Goal: Task Accomplishment & Management: Use online tool/utility

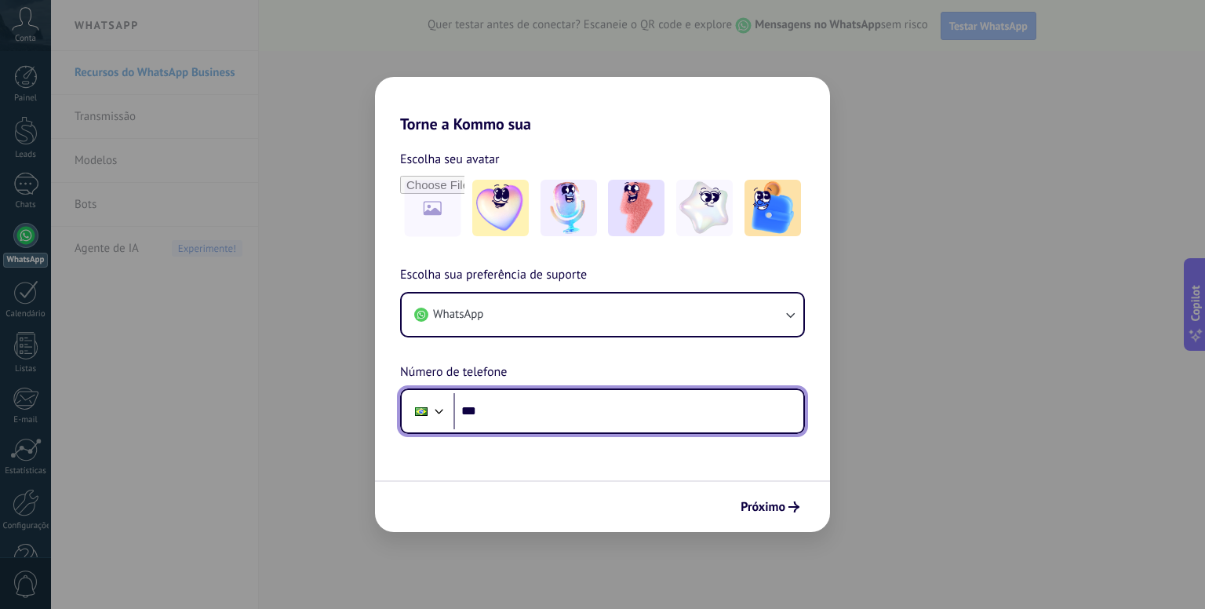
click at [565, 412] on input "***" at bounding box center [629, 411] width 350 height 36
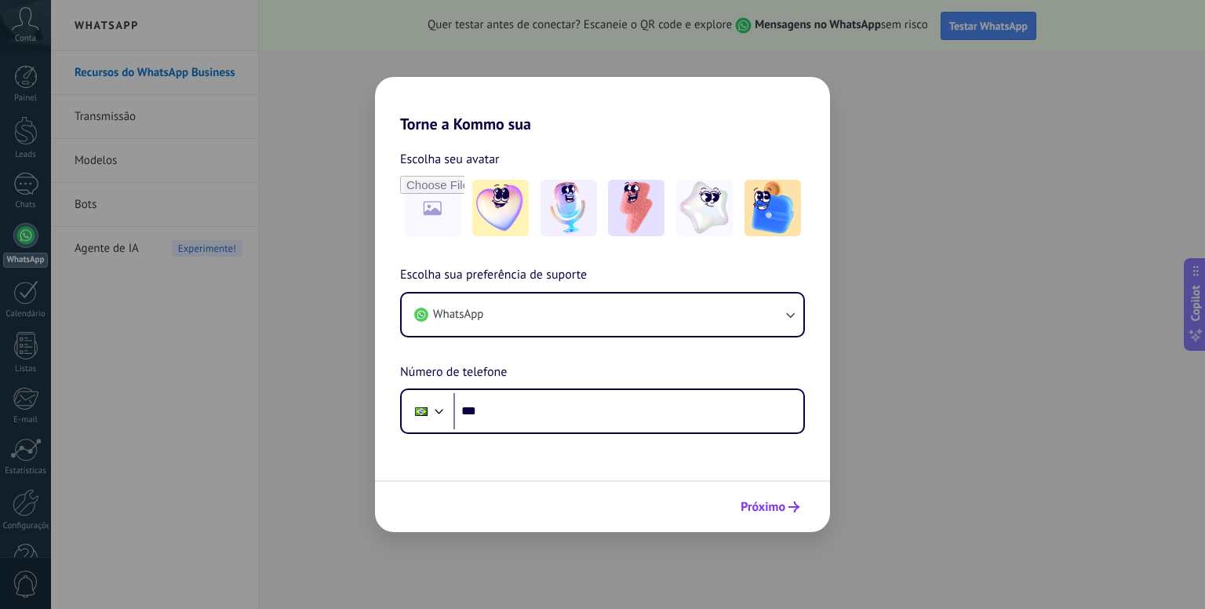
click at [763, 505] on span "Próximo" at bounding box center [763, 507] width 45 height 11
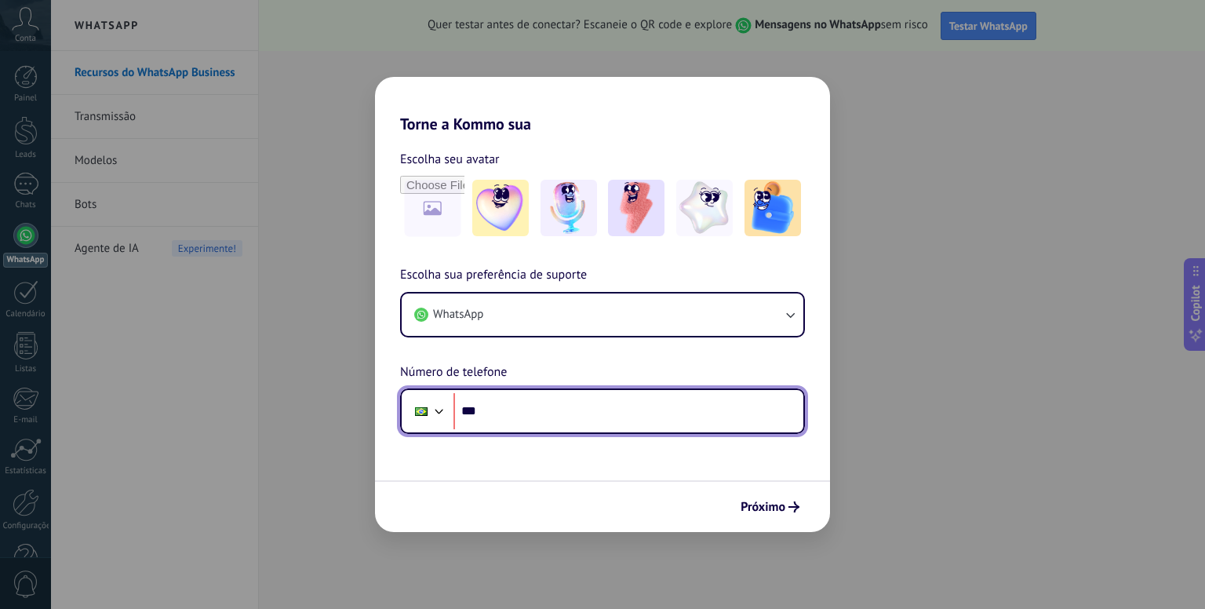
click at [552, 403] on input "***" at bounding box center [629, 411] width 350 height 36
type input "**********"
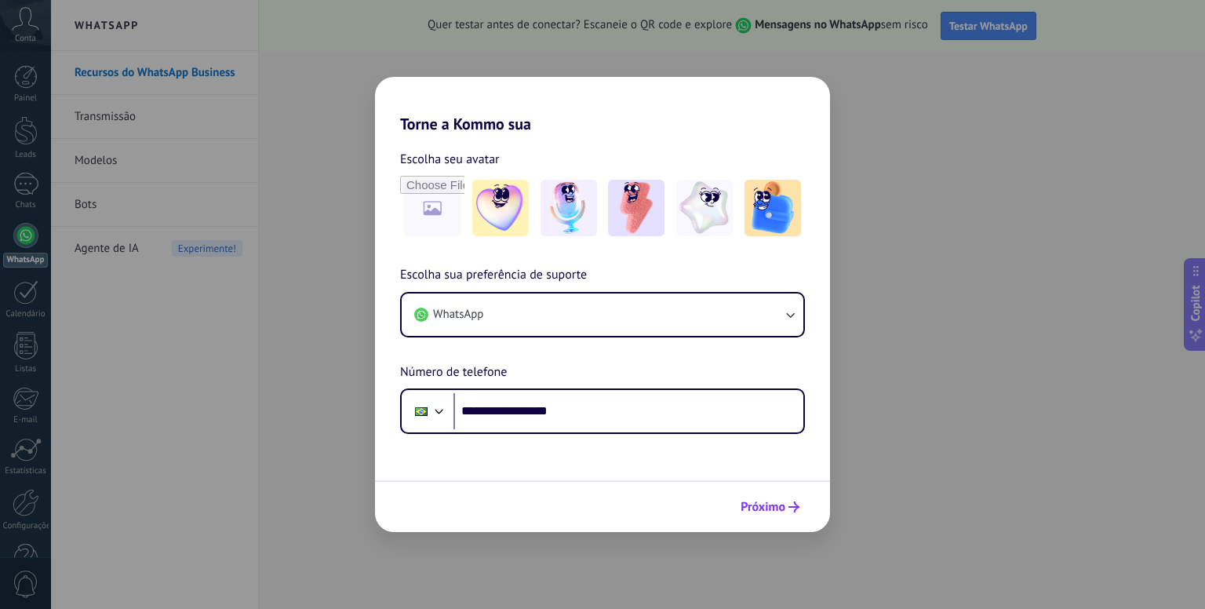
click at [767, 505] on span "Próximo" at bounding box center [763, 507] width 45 height 11
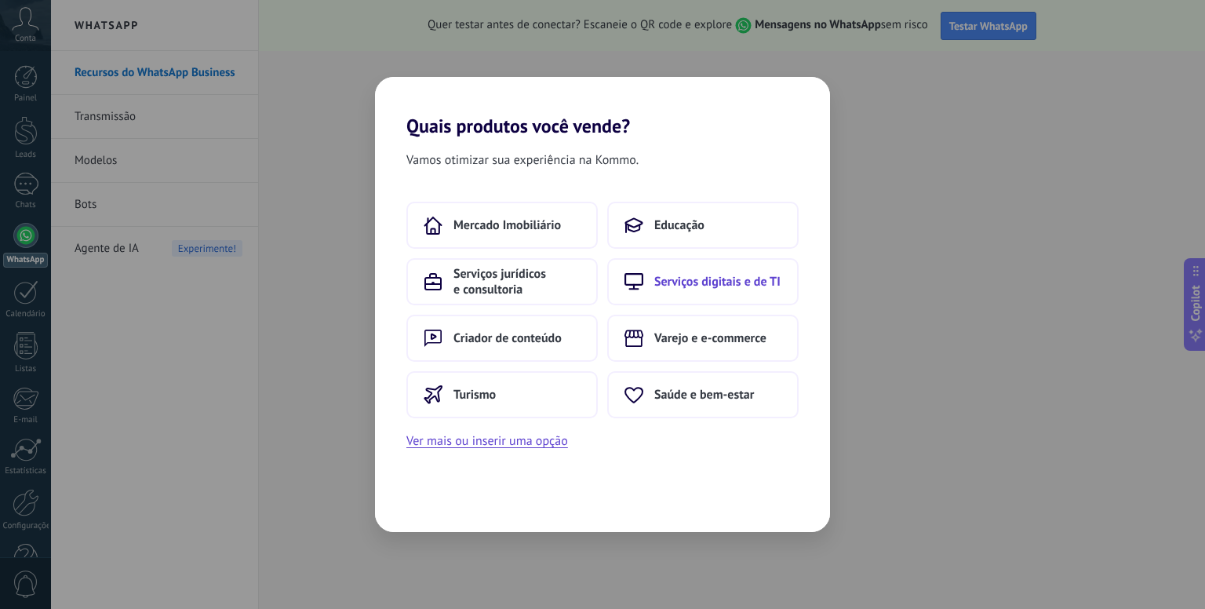
click at [697, 290] on button "Serviços digitais e de TI" at bounding box center [702, 281] width 191 height 47
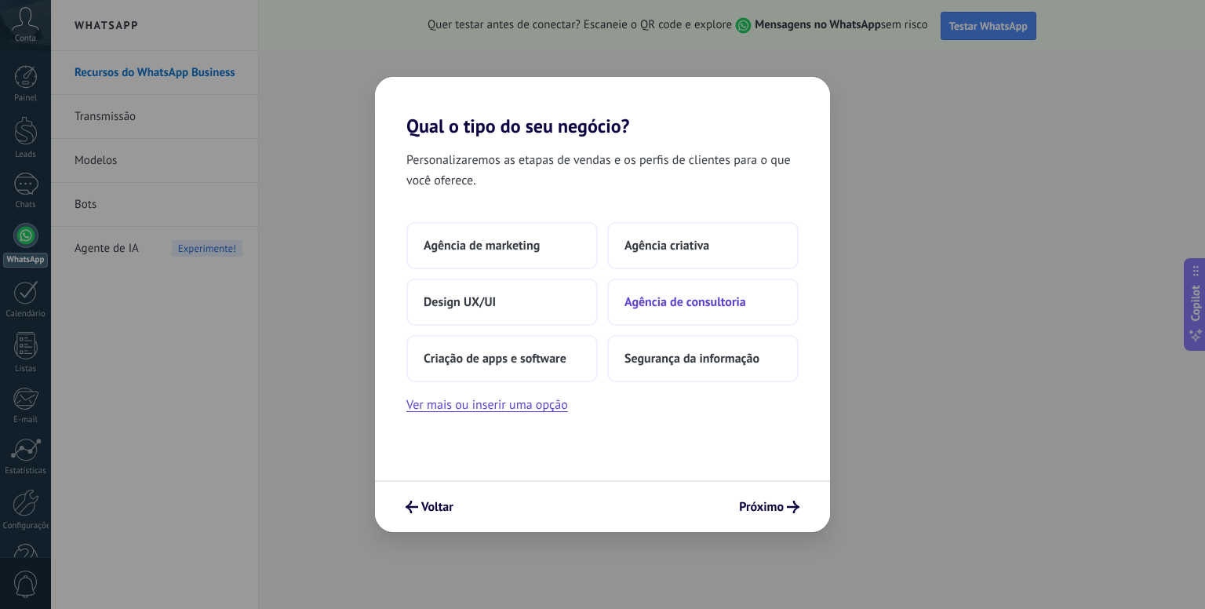
click at [707, 303] on span "Agência de consultoria" at bounding box center [686, 302] width 122 height 16
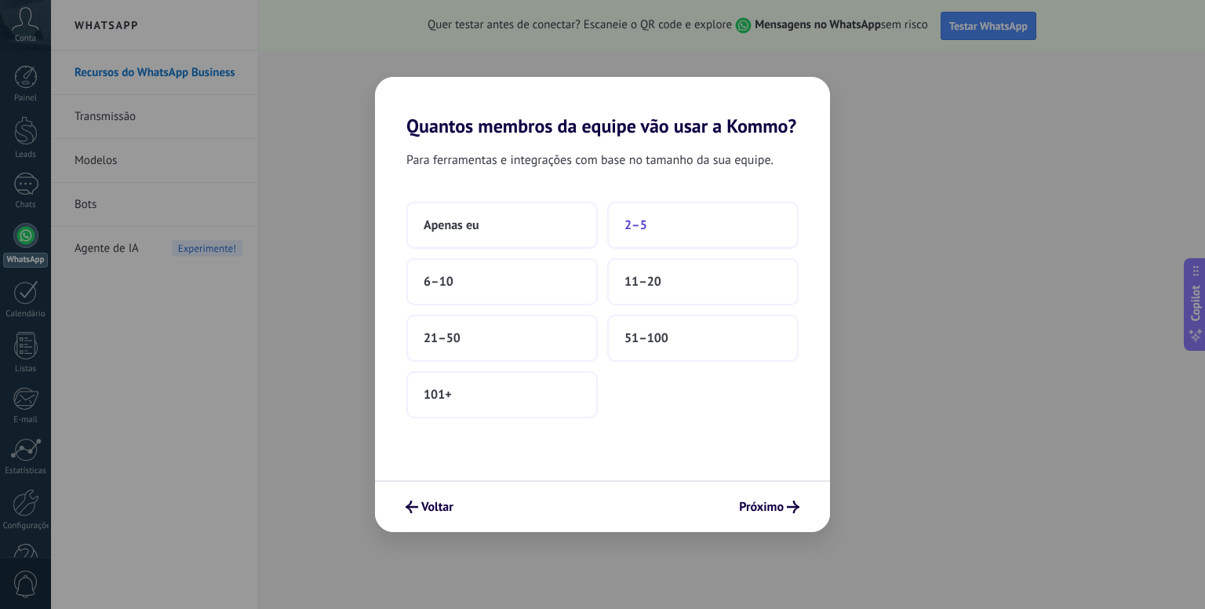
click at [631, 222] on span "2–5" at bounding box center [636, 225] width 23 height 16
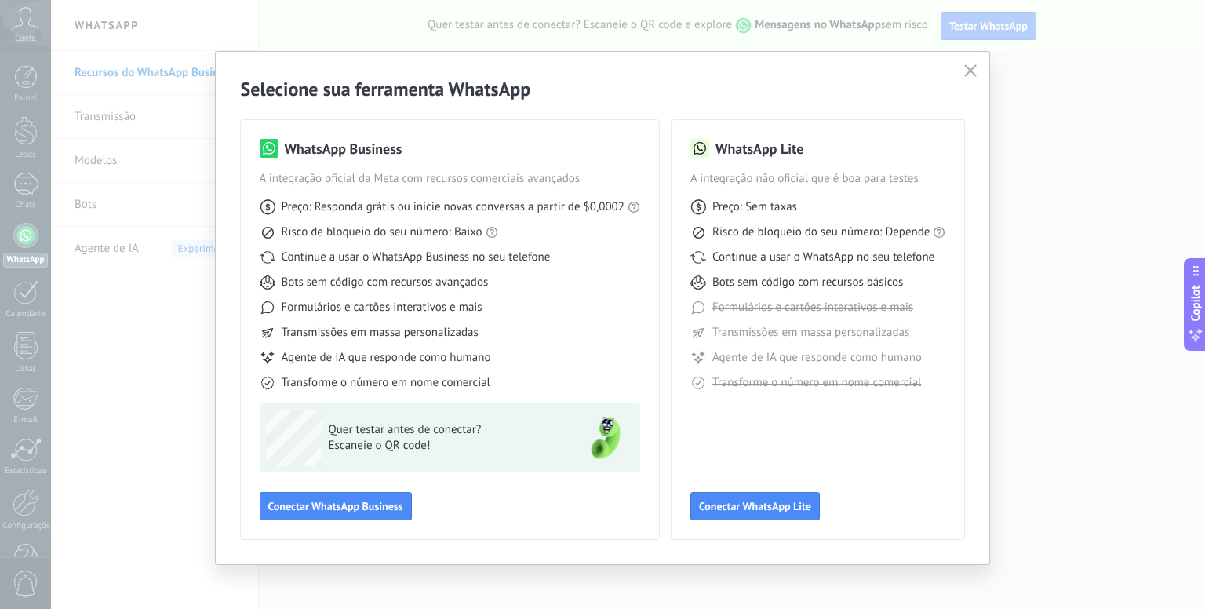
click at [853, 382] on span "Transforme o número em nome comercial" at bounding box center [817, 383] width 209 height 16
drag, startPoint x: 631, startPoint y: 222, endPoint x: 1117, endPoint y: 483, distance: 551.6
click at [1117, 483] on div "Selecione sua ferramenta WhatsApp WhatsApp Business A integração oficial da Met…" at bounding box center [602, 304] width 1205 height 609
click at [751, 505] on span "Conectar WhatsApp Lite" at bounding box center [755, 506] width 112 height 11
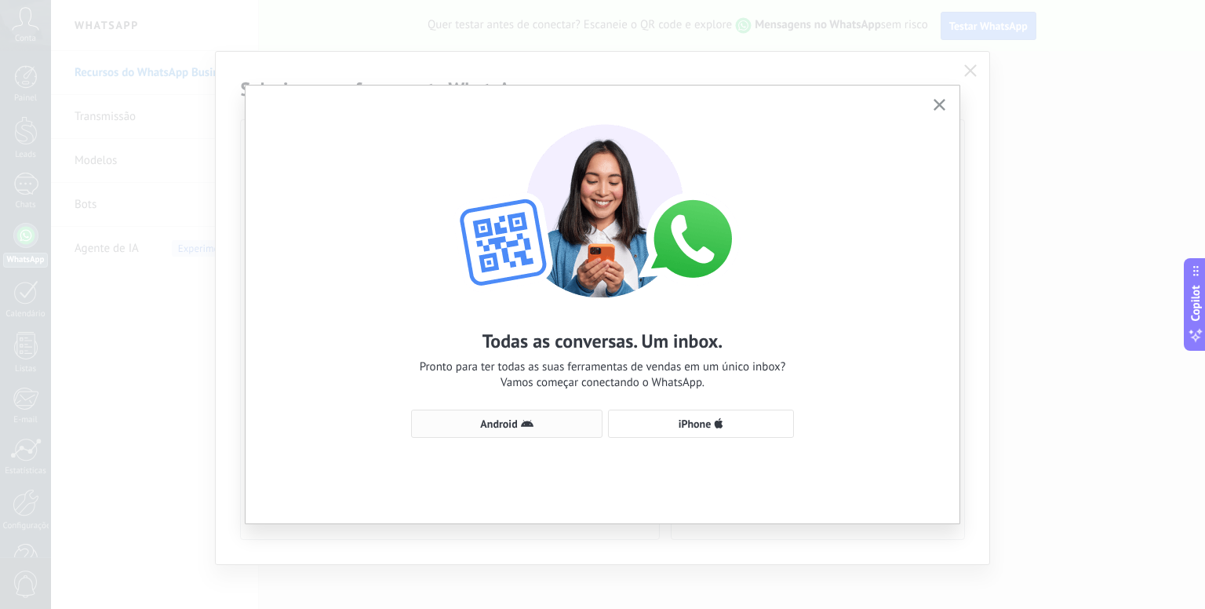
click at [543, 428] on span "Android" at bounding box center [507, 424] width 174 height 13
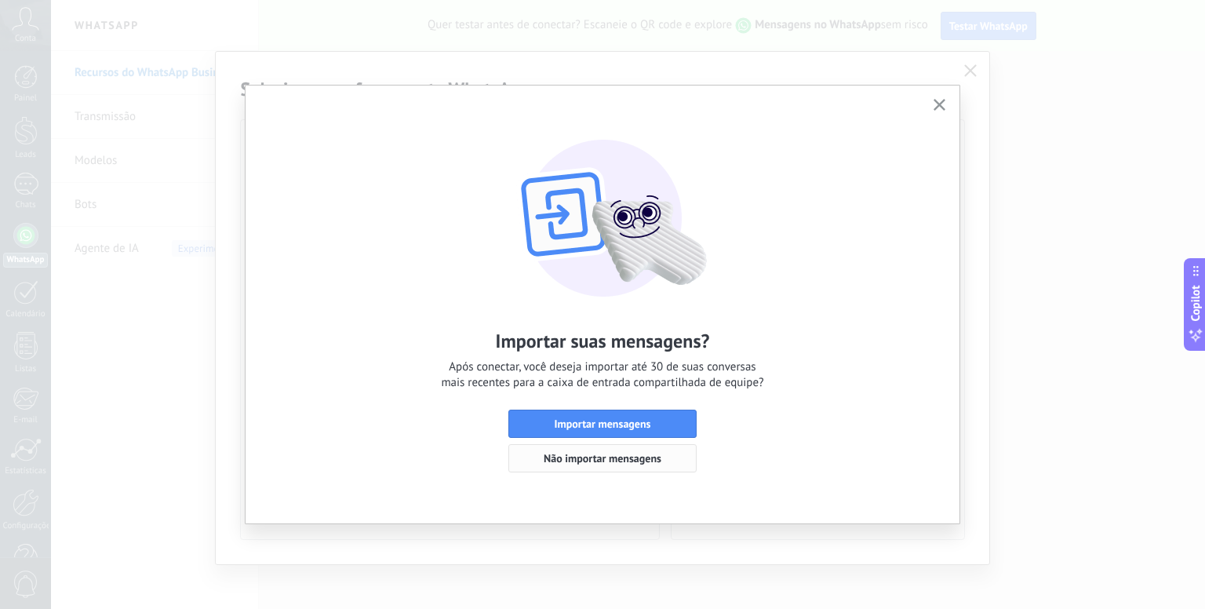
click at [607, 458] on span "Não importar mensagens" at bounding box center [603, 458] width 118 height 11
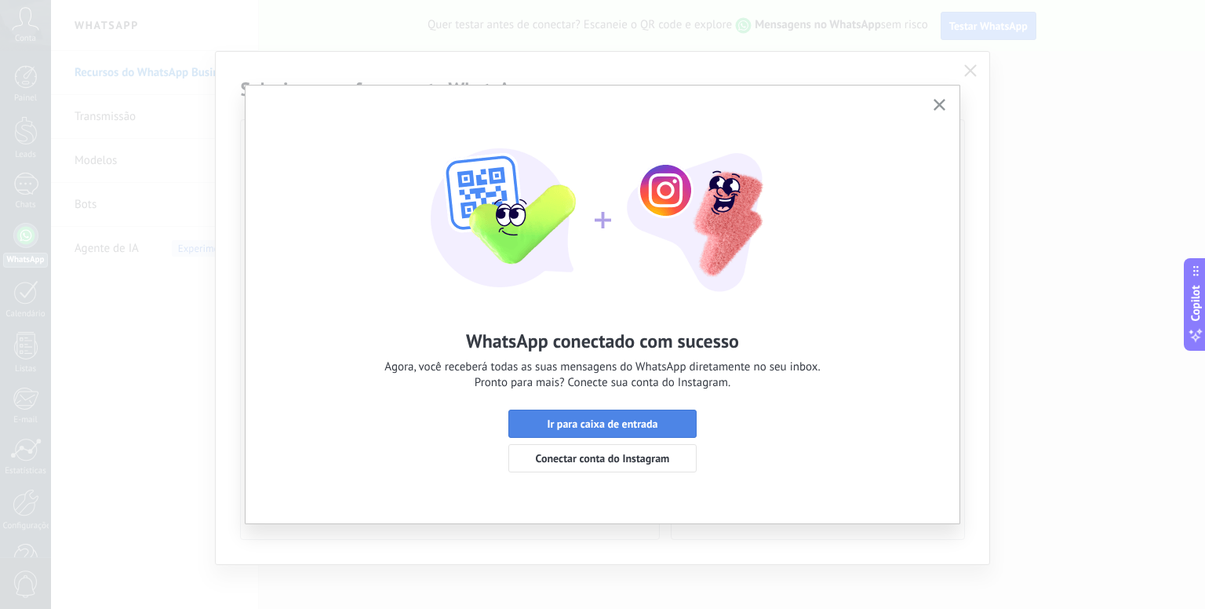
click at [666, 418] on button "Ir para caixa de entrada" at bounding box center [603, 424] width 188 height 28
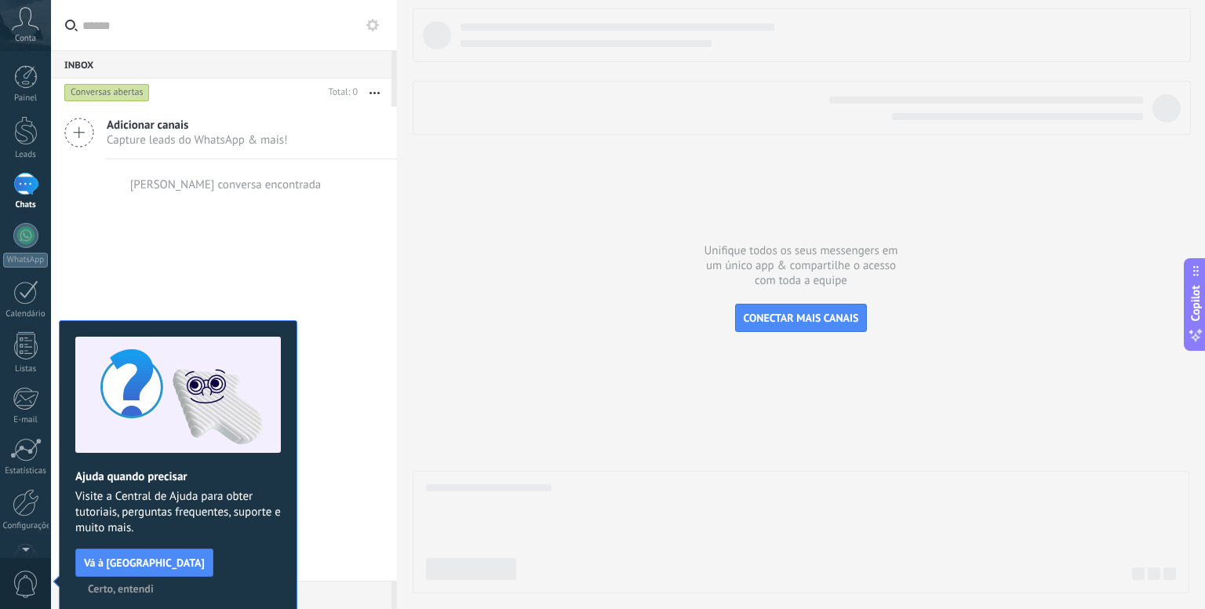
click at [154, 583] on span "Certo, entendi" at bounding box center [121, 588] width 66 height 11
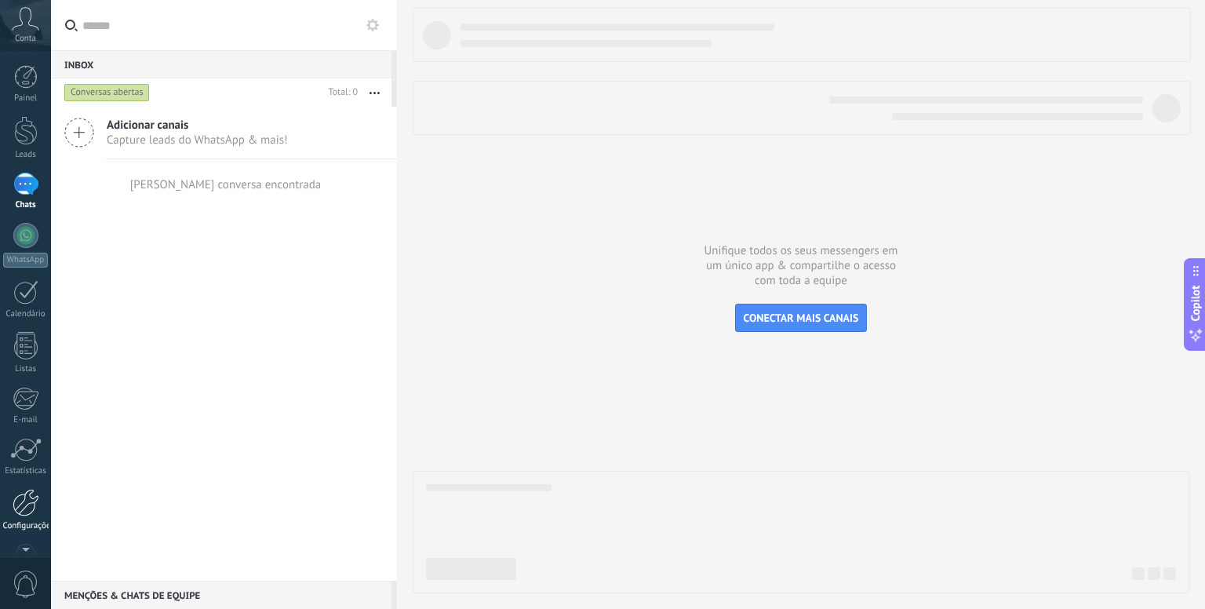
click at [29, 503] on div at bounding box center [26, 502] width 27 height 27
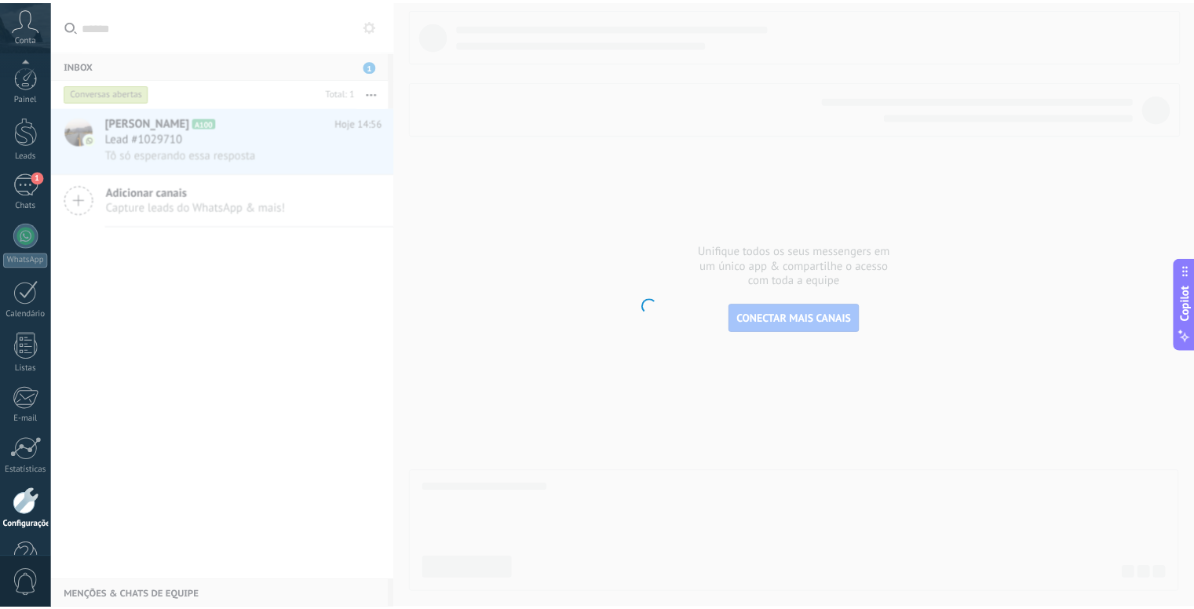
scroll to position [43, 0]
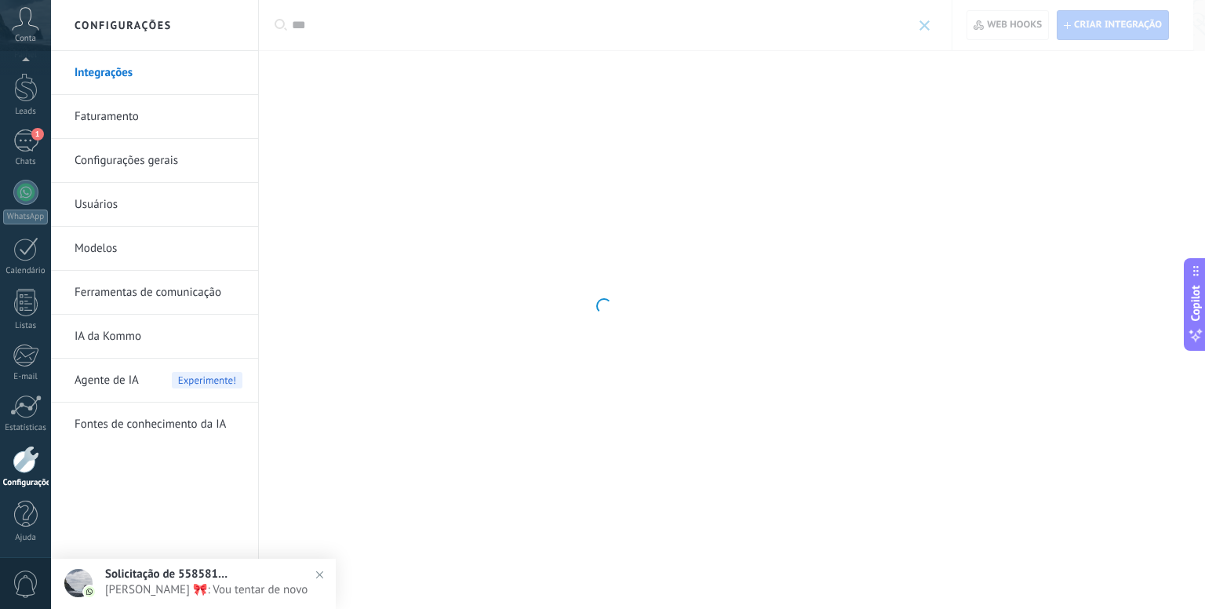
type input "***"
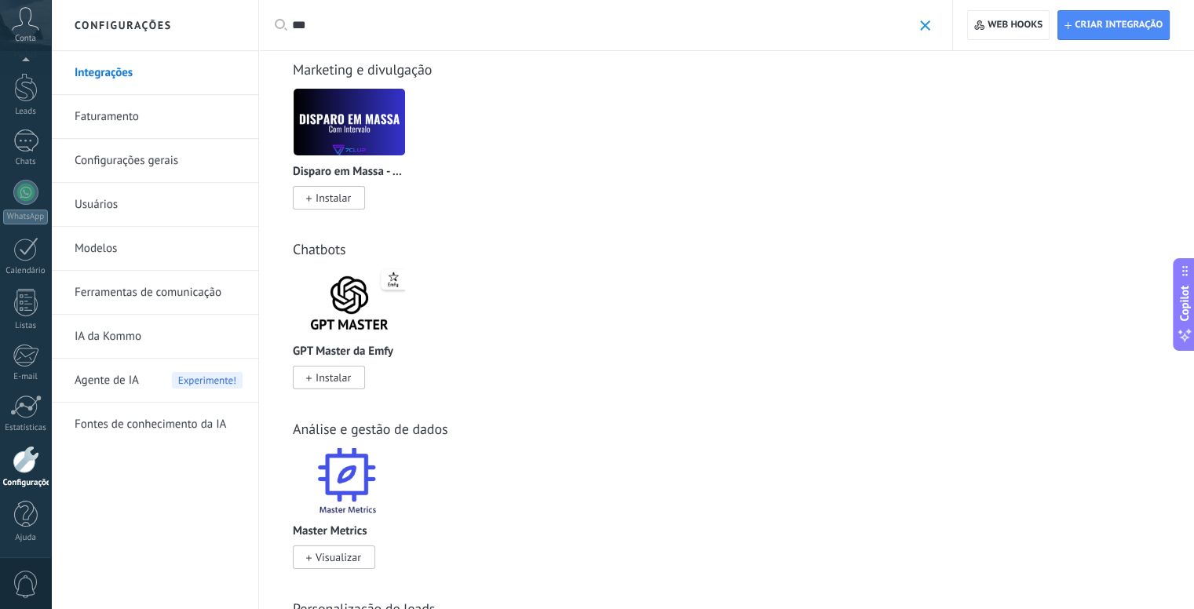
scroll to position [0, 0]
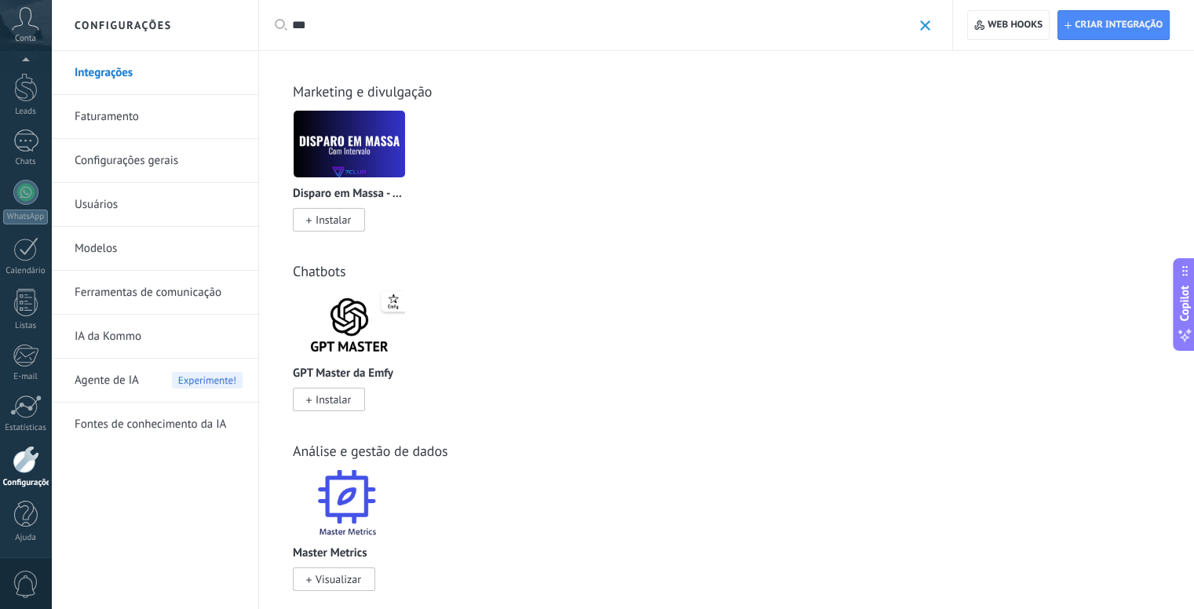
click at [928, 26] on span at bounding box center [925, 25] width 10 height 10
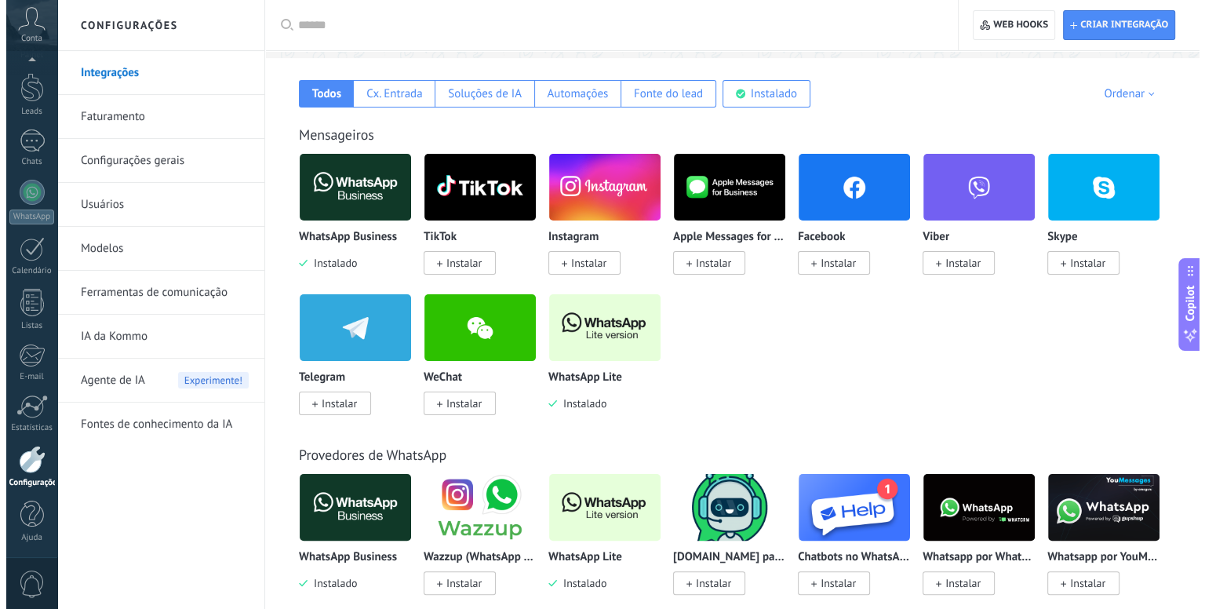
scroll to position [183, 0]
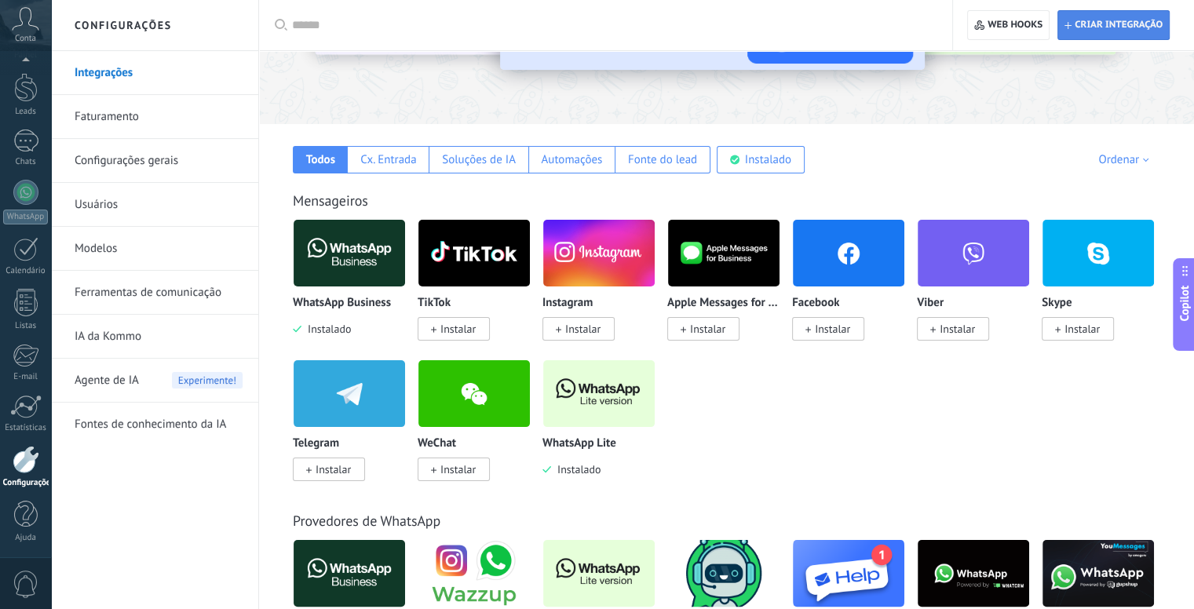
click at [1101, 19] on span "Criar integração" at bounding box center [1118, 25] width 88 height 13
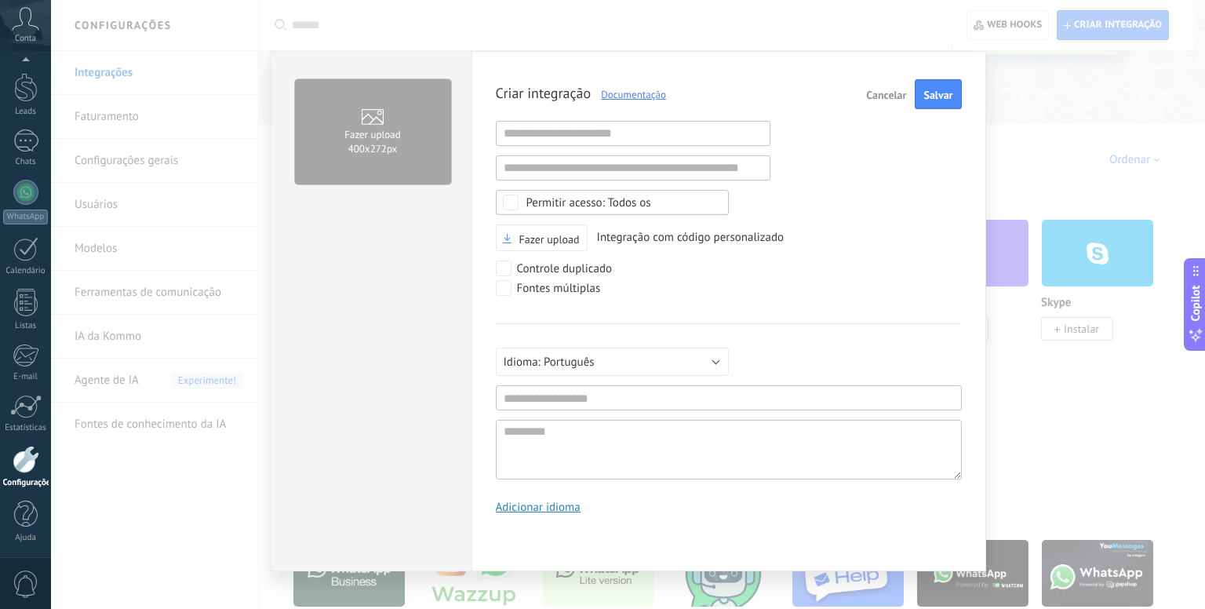
scroll to position [15, 0]
click at [567, 136] on input "text" at bounding box center [633, 133] width 275 height 25
click at [540, 144] on input "***" at bounding box center [633, 133] width 275 height 25
type input "*"
click at [554, 395] on input "text" at bounding box center [729, 397] width 466 height 25
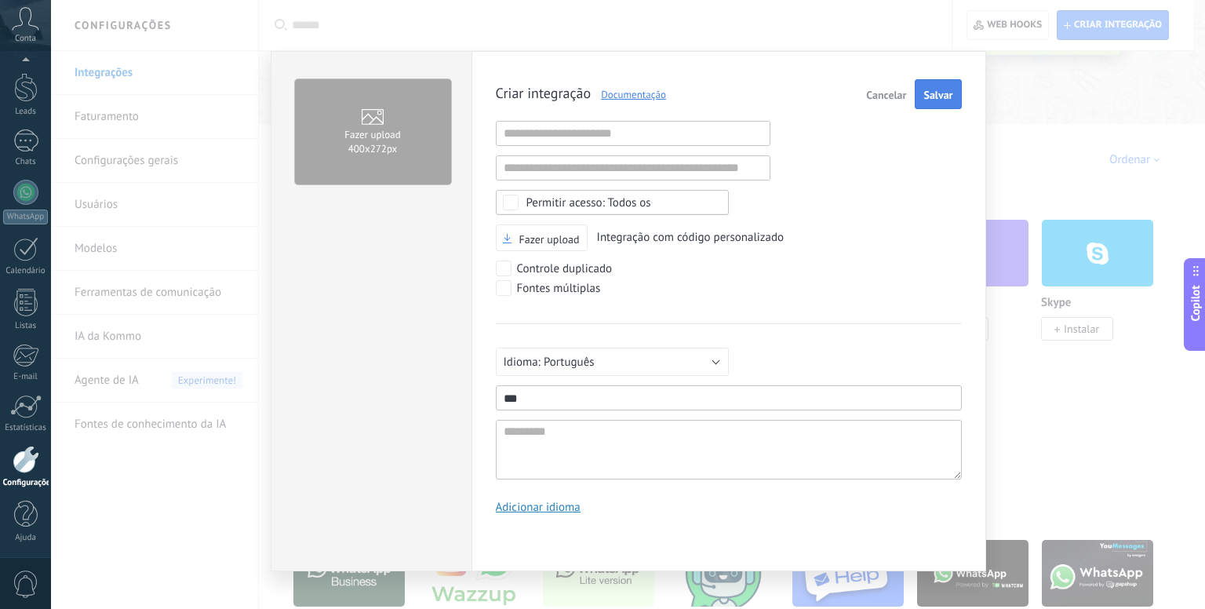
type input "***"
click at [949, 92] on span "Salvar" at bounding box center [938, 94] width 29 height 11
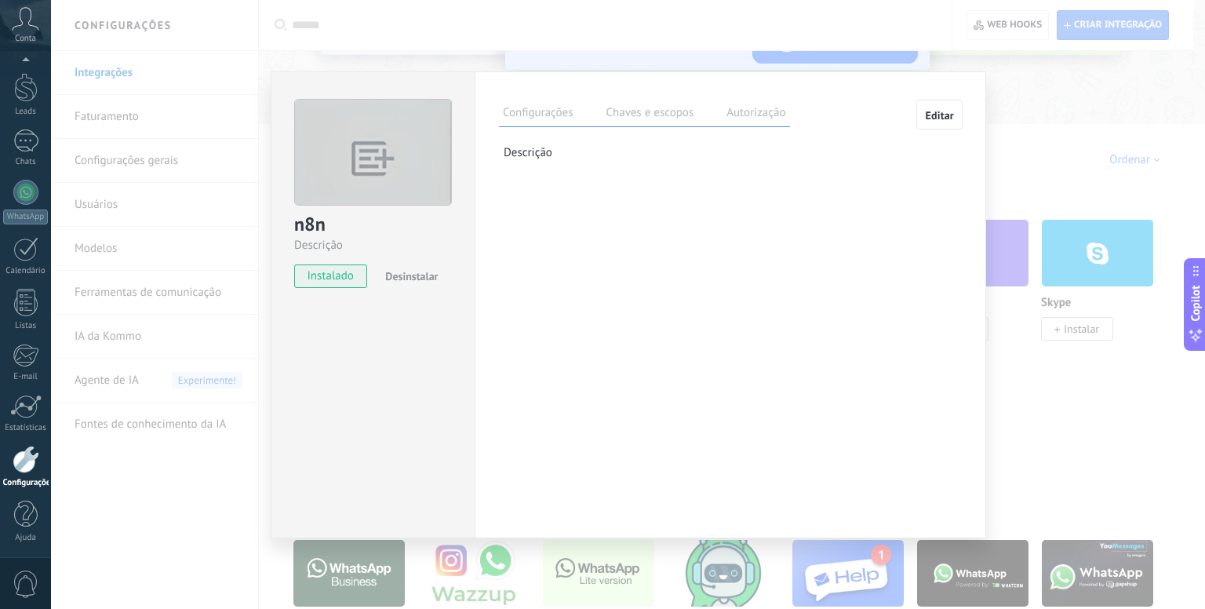
click at [652, 107] on label "Chaves e escopos" at bounding box center [650, 115] width 96 height 23
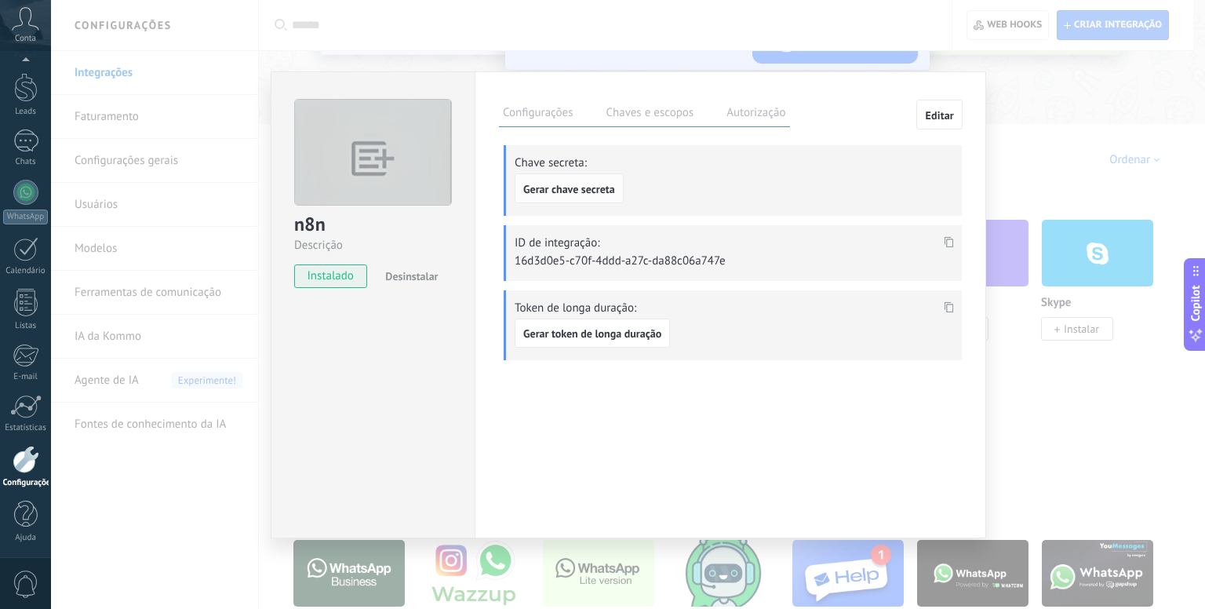
click at [607, 195] on button "Gerar chave secreta" at bounding box center [569, 188] width 109 height 30
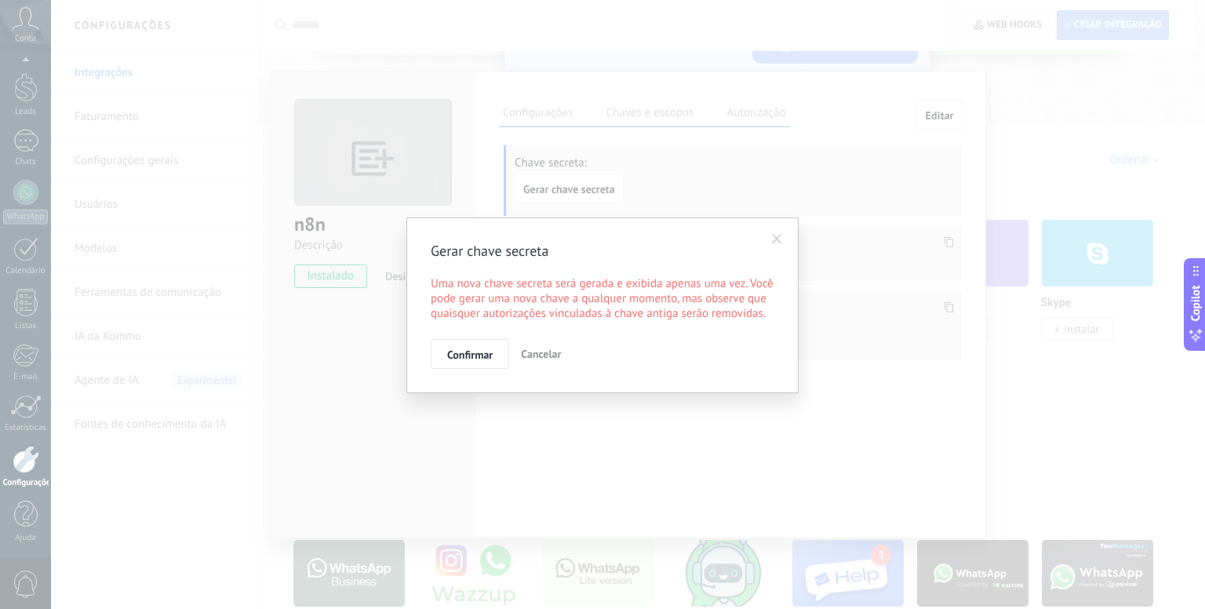
click at [458, 351] on span "Confirmar" at bounding box center [470, 354] width 46 height 11
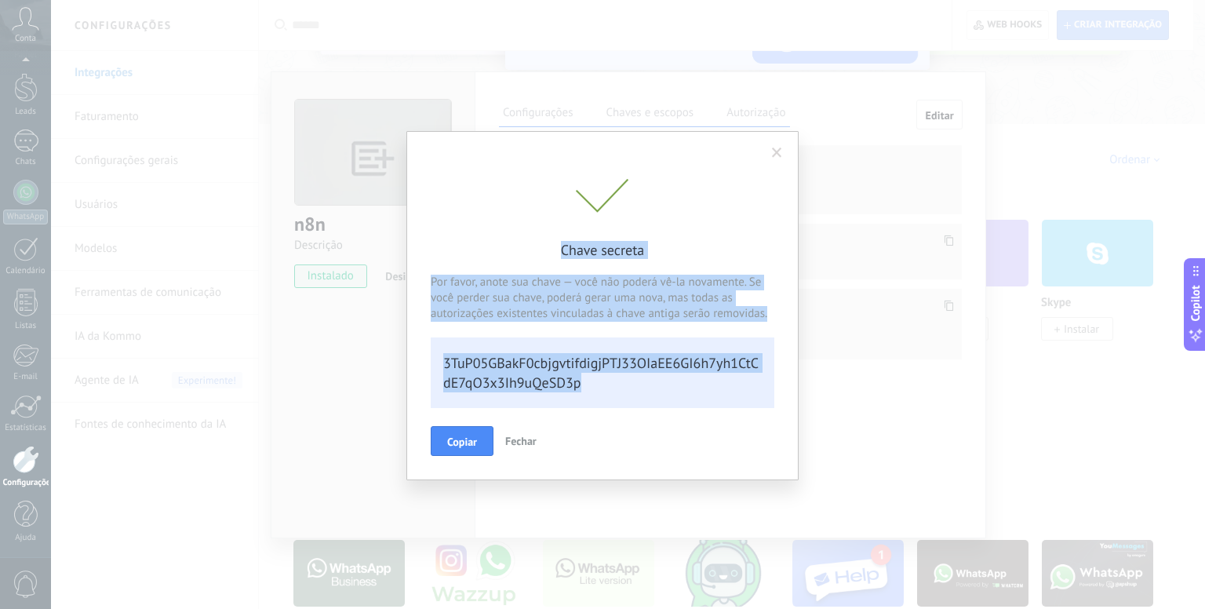
drag, startPoint x: 584, startPoint y: 385, endPoint x: 394, endPoint y: 334, distance: 196.7
click at [394, 334] on div "Chave secreta Por favor, anote sua chave — você não poderá vê-la novamente. Se …" at bounding box center [602, 304] width 1205 height 609
click at [557, 358] on div "3TuP05GBakF0cbjgvtifdigjPTJ33OIaEE6GI6h7yh1CtCdE7qO3x3Ih9uQeSD3p" at bounding box center [603, 372] width 344 height 71
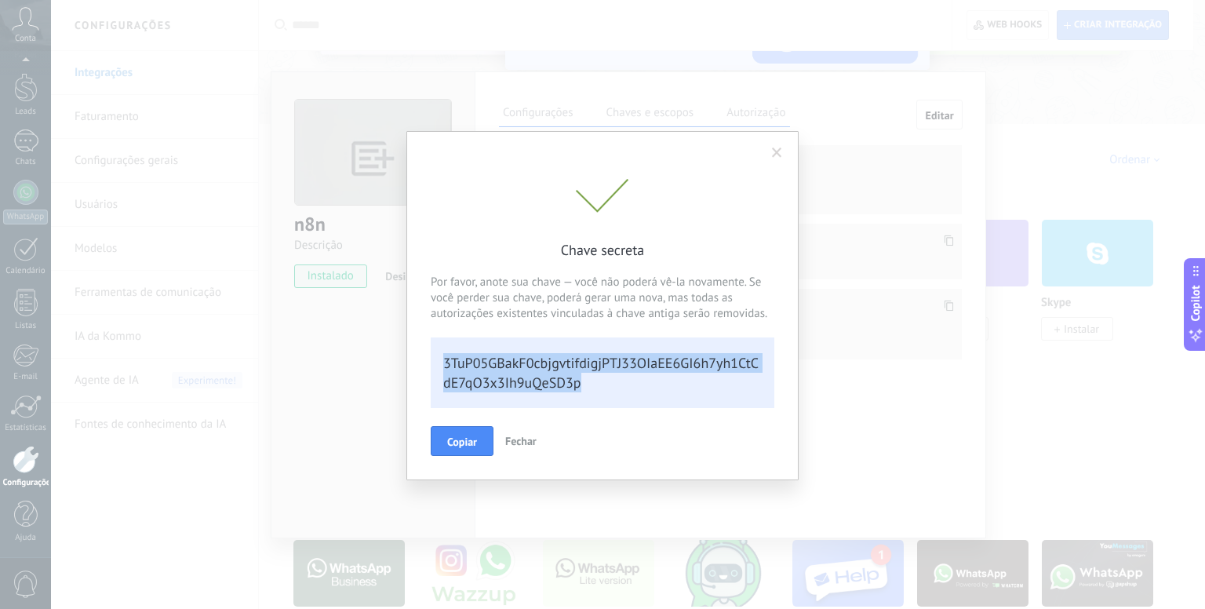
drag, startPoint x: 444, startPoint y: 362, endPoint x: 581, endPoint y: 384, distance: 138.3
click at [581, 384] on div "3TuP05GBakF0cbjgvtifdigjPTJ33OIaEE6GI6h7yh1CtCdE7qO3x3Ih9uQeSD3p" at bounding box center [603, 372] width 344 height 71
copy div "3TuP05GBakF0cbjgvtifdigjPTJ33OIaEE6GI6h7yh1CtCdE7qO3x3Ih9uQeSD3p"
click at [520, 440] on span "Fechar" at bounding box center [520, 441] width 31 height 14
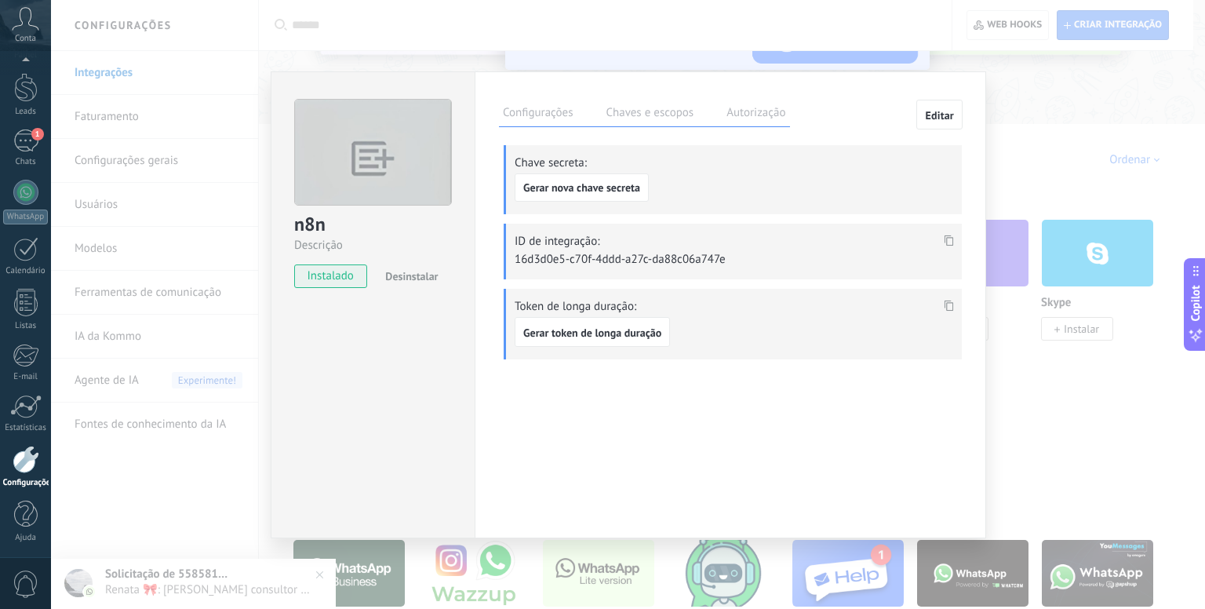
click at [947, 240] on use at bounding box center [949, 240] width 9 height 11
copy div "3TuP05GBakF0cbjgvtifdigjPTJ33OIaEE6GI6h7yh1CtCdE7qO3x3Ih9uQeSD3p"
click at [652, 330] on span "Gerar token de longa duração" at bounding box center [592, 332] width 138 height 11
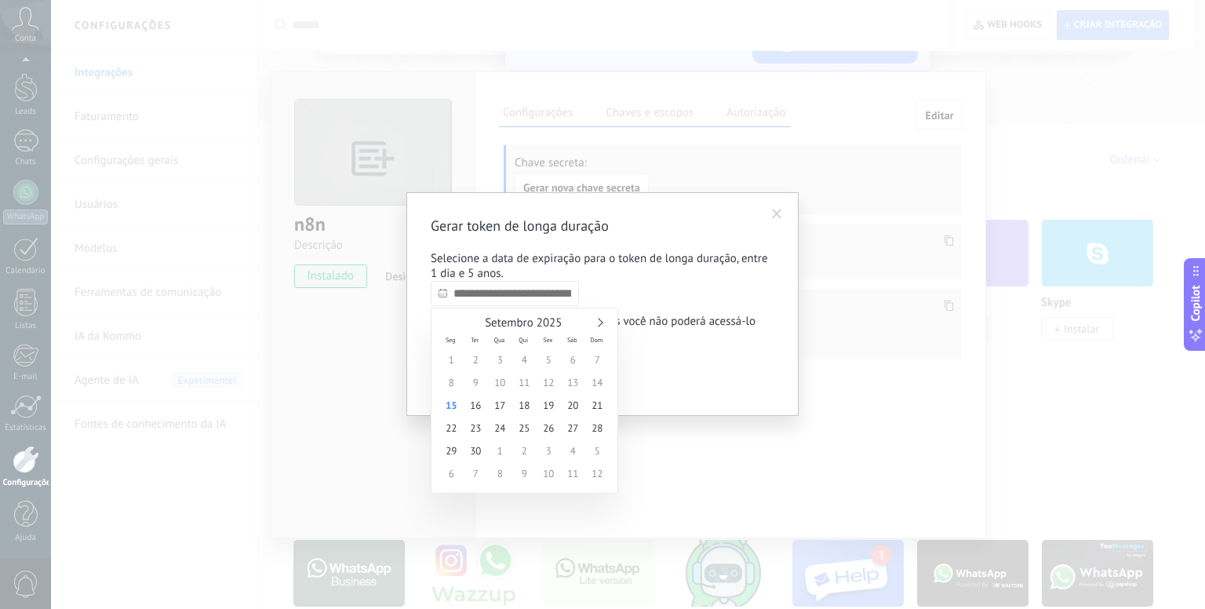
click at [526, 293] on input "text" at bounding box center [505, 293] width 148 height 25
click at [598, 321] on link at bounding box center [598, 323] width 9 height 9
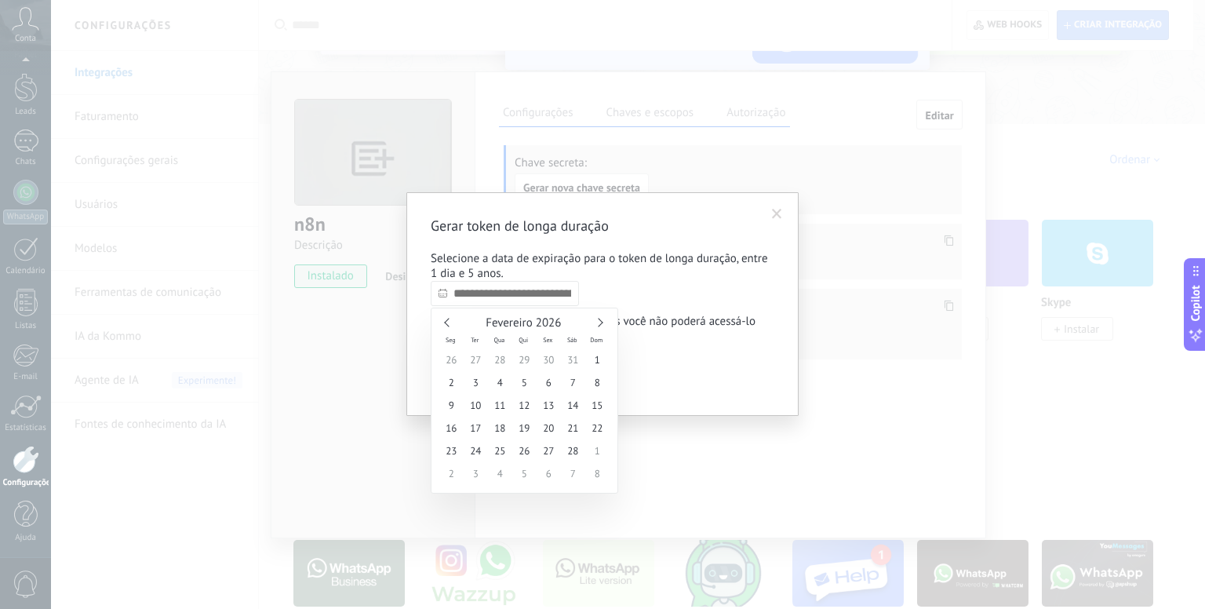
click at [598, 321] on link at bounding box center [598, 323] width 9 height 9
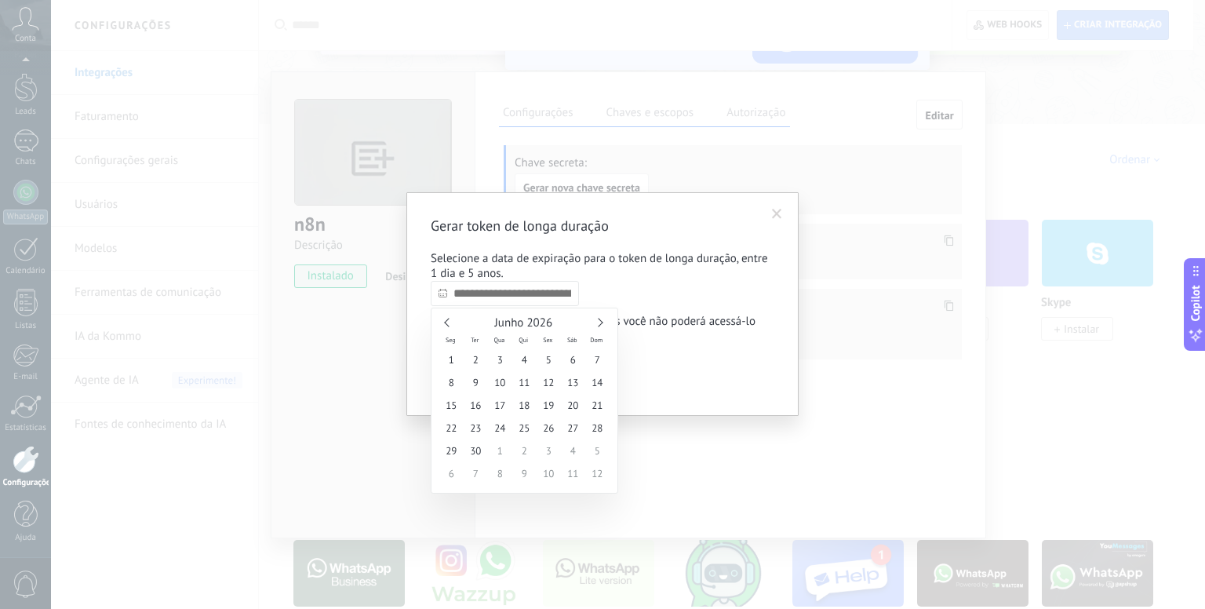
click at [598, 321] on link at bounding box center [598, 323] width 9 height 9
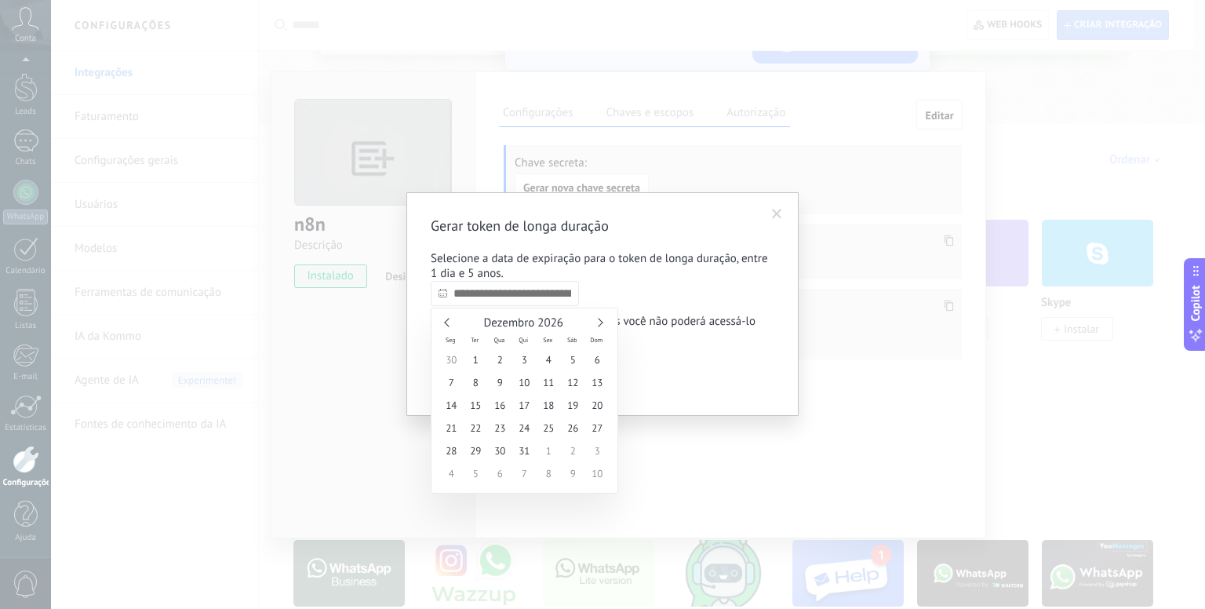
click at [598, 321] on link at bounding box center [598, 323] width 9 height 9
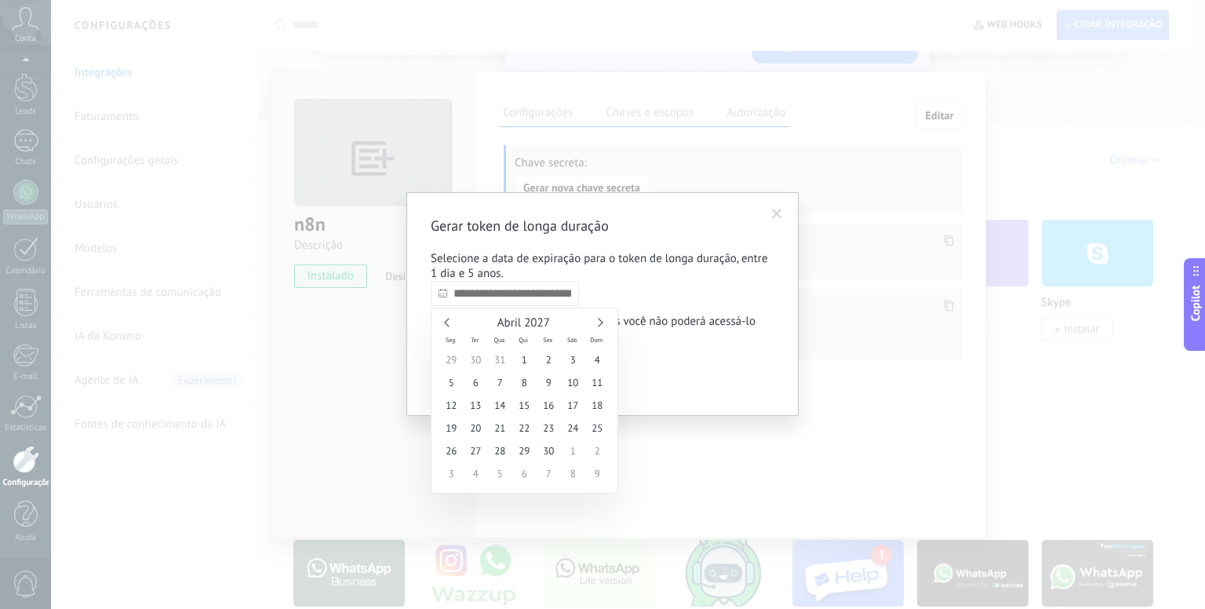
click at [598, 321] on link at bounding box center [598, 323] width 9 height 9
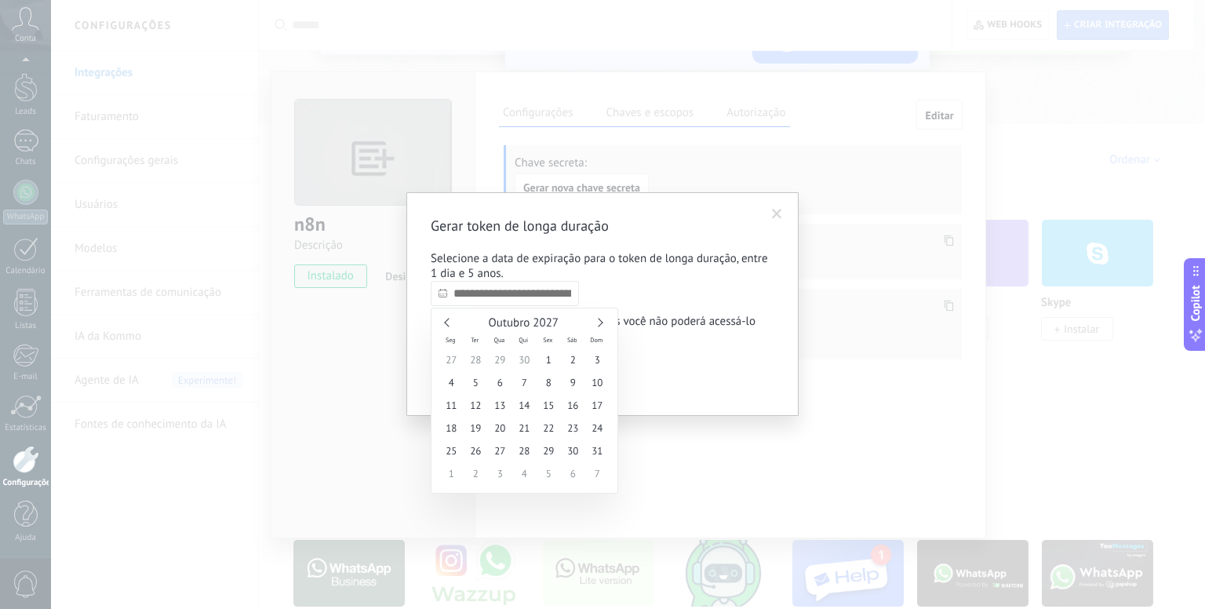
click at [598, 321] on link at bounding box center [598, 323] width 9 height 9
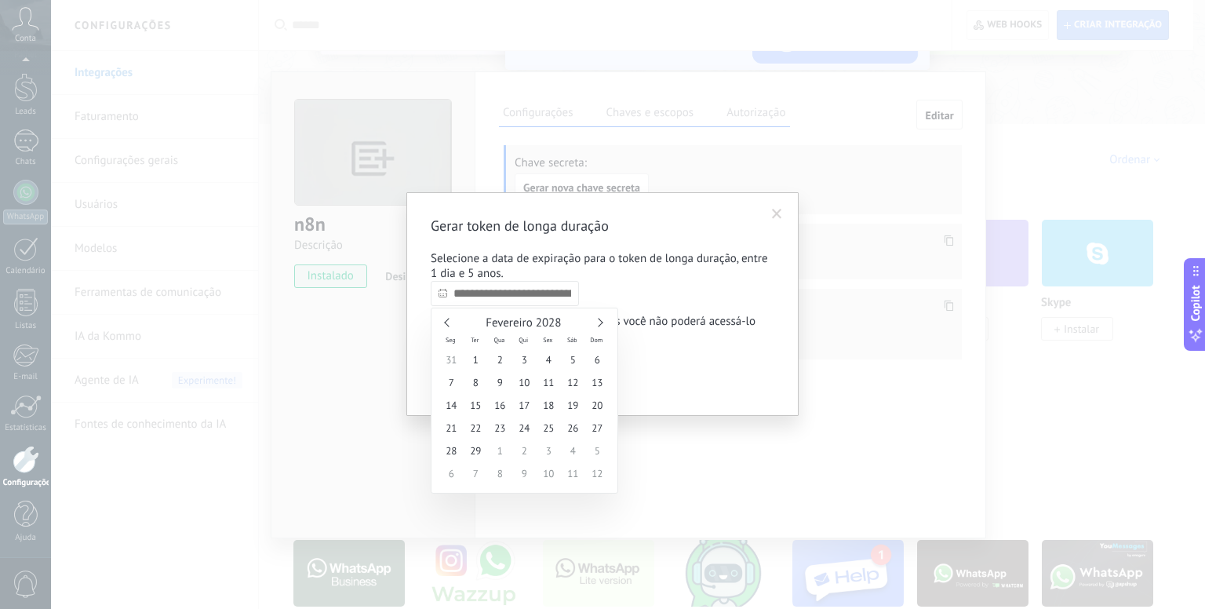
click at [598, 321] on link at bounding box center [598, 323] width 9 height 9
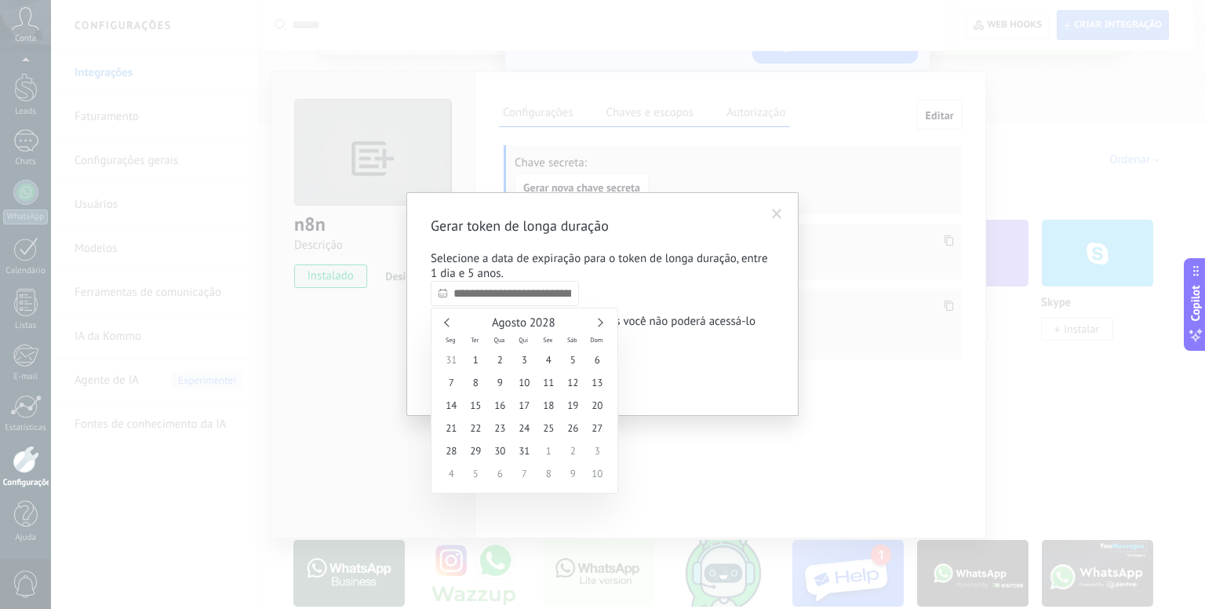
click at [598, 321] on link at bounding box center [598, 323] width 9 height 9
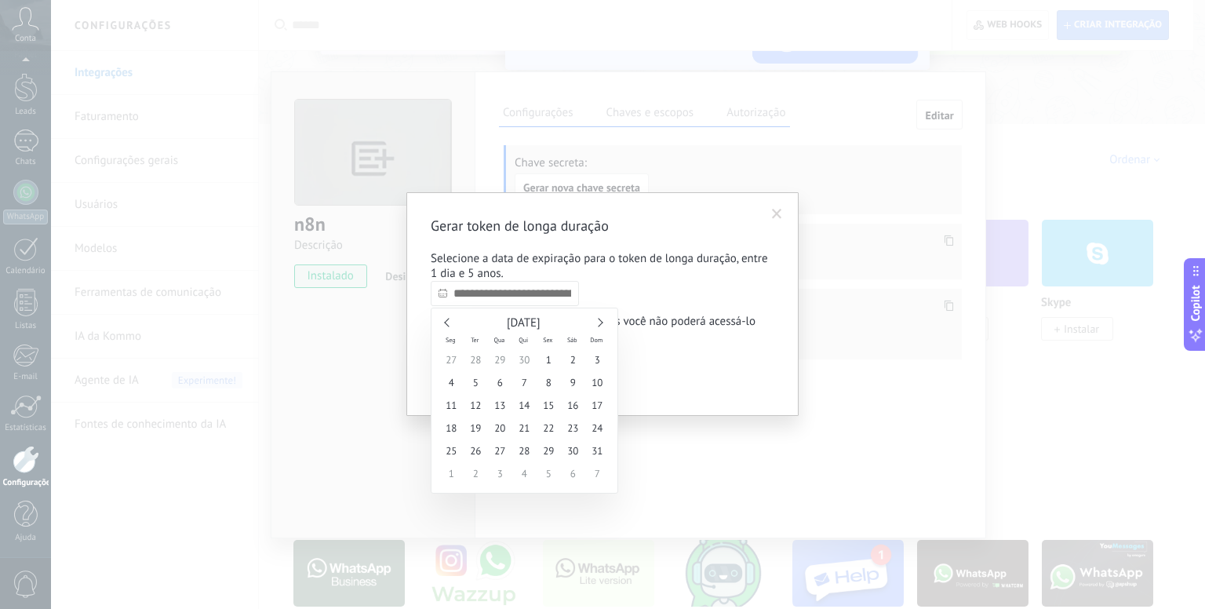
click at [598, 321] on link at bounding box center [598, 323] width 9 height 9
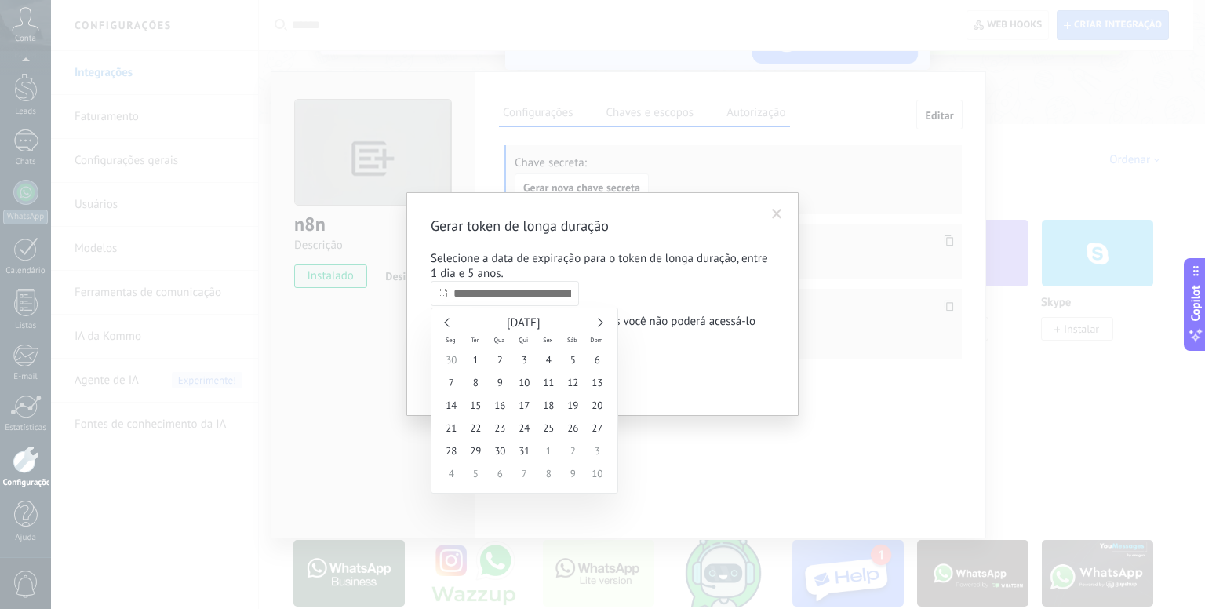
click at [598, 321] on link at bounding box center [598, 323] width 9 height 9
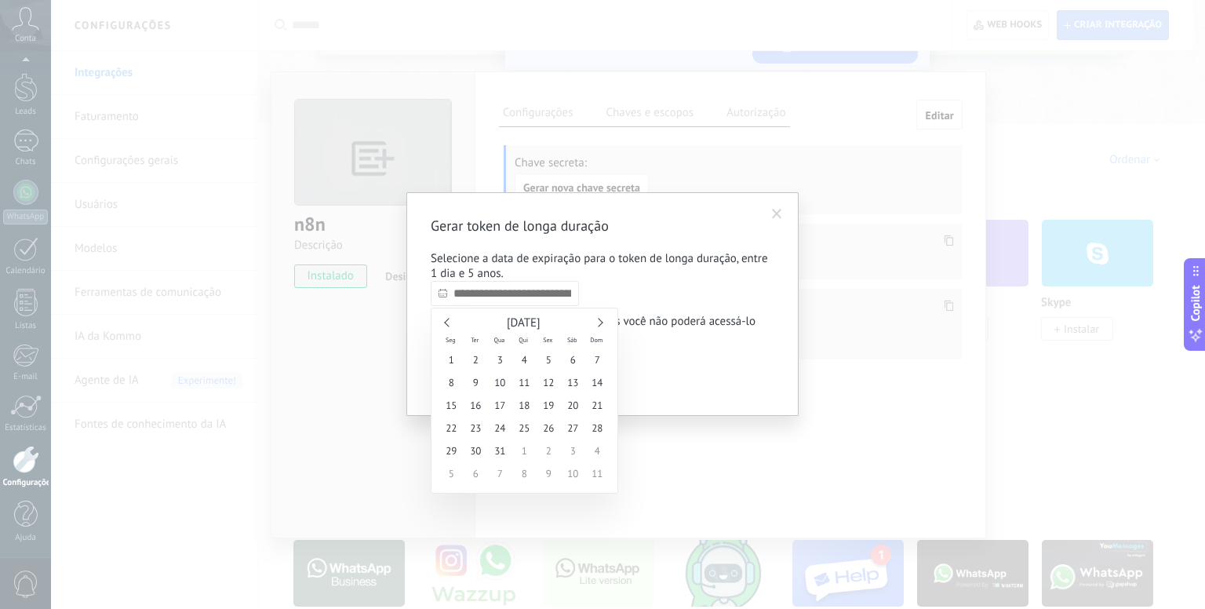
click at [598, 321] on link at bounding box center [598, 323] width 9 height 9
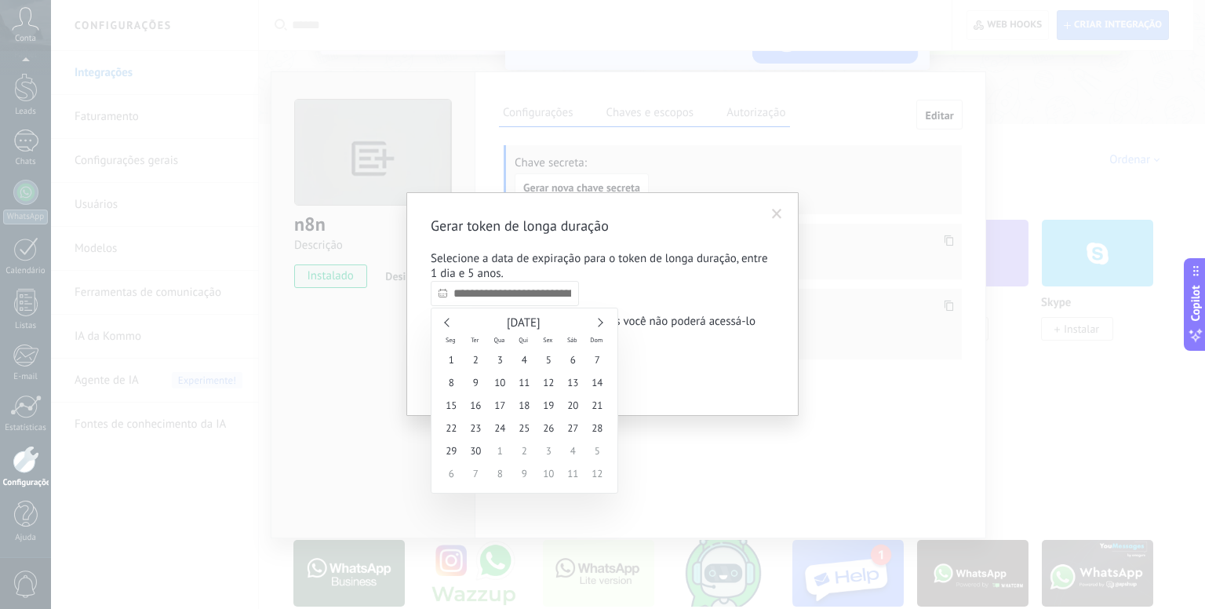
click at [598, 321] on link at bounding box center [598, 323] width 9 height 9
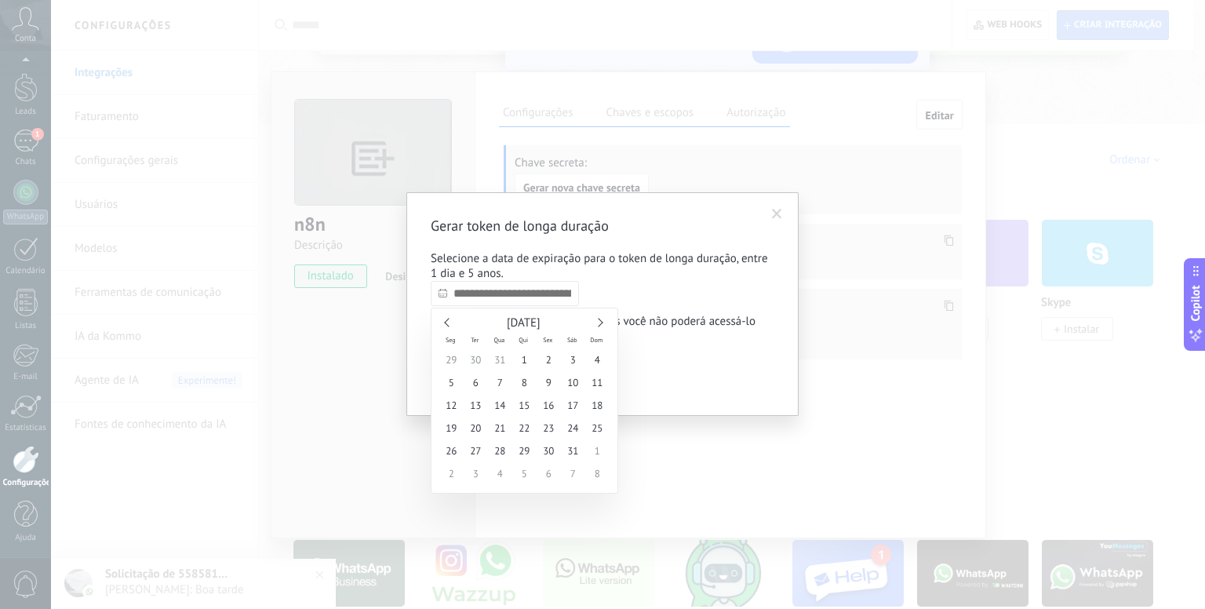
click at [598, 321] on link at bounding box center [598, 323] width 9 height 9
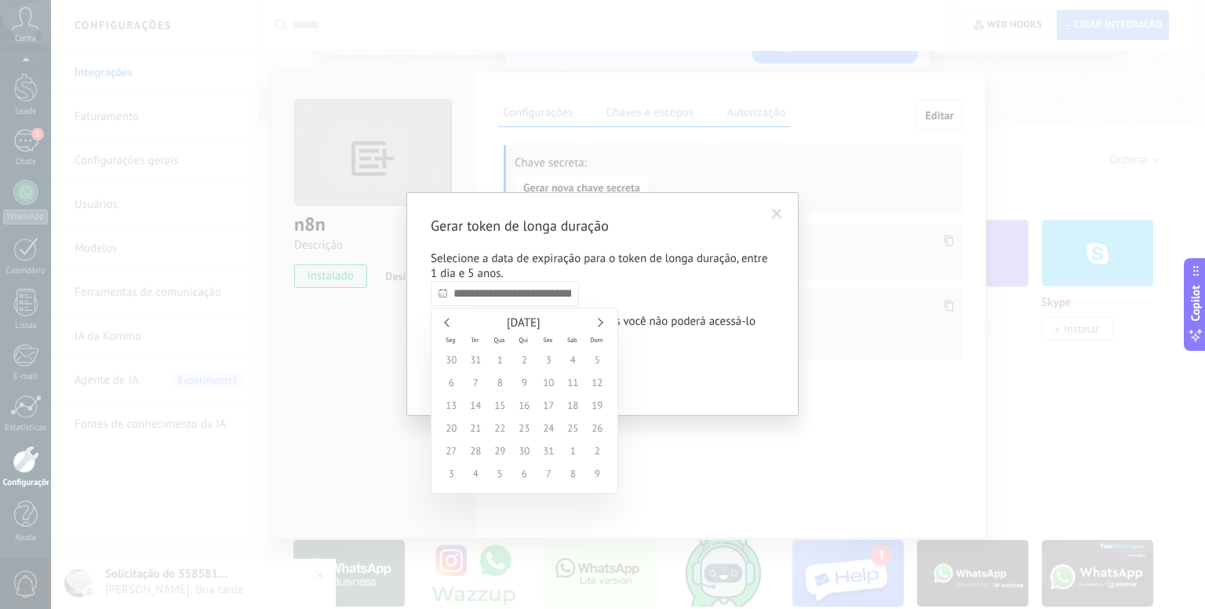
click at [598, 321] on link at bounding box center [598, 323] width 9 height 9
click at [454, 325] on div "[DATE]" at bounding box center [525, 323] width 170 height 14
click at [450, 324] on link at bounding box center [448, 323] width 9 height 9
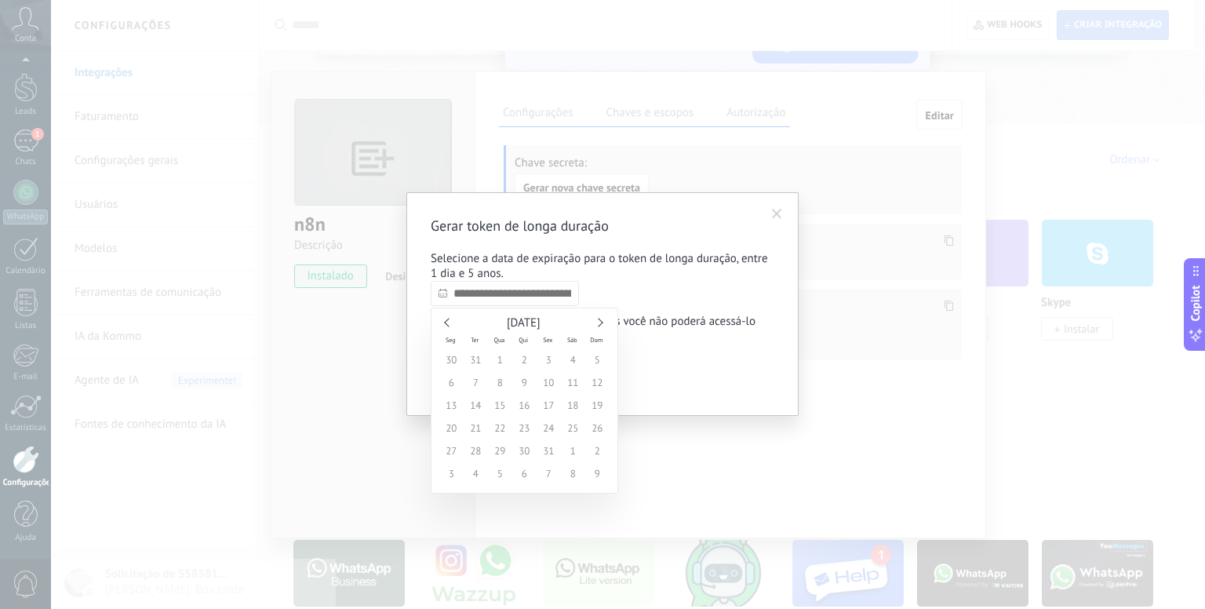
click at [450, 324] on link at bounding box center [448, 323] width 9 height 9
type input "**********"
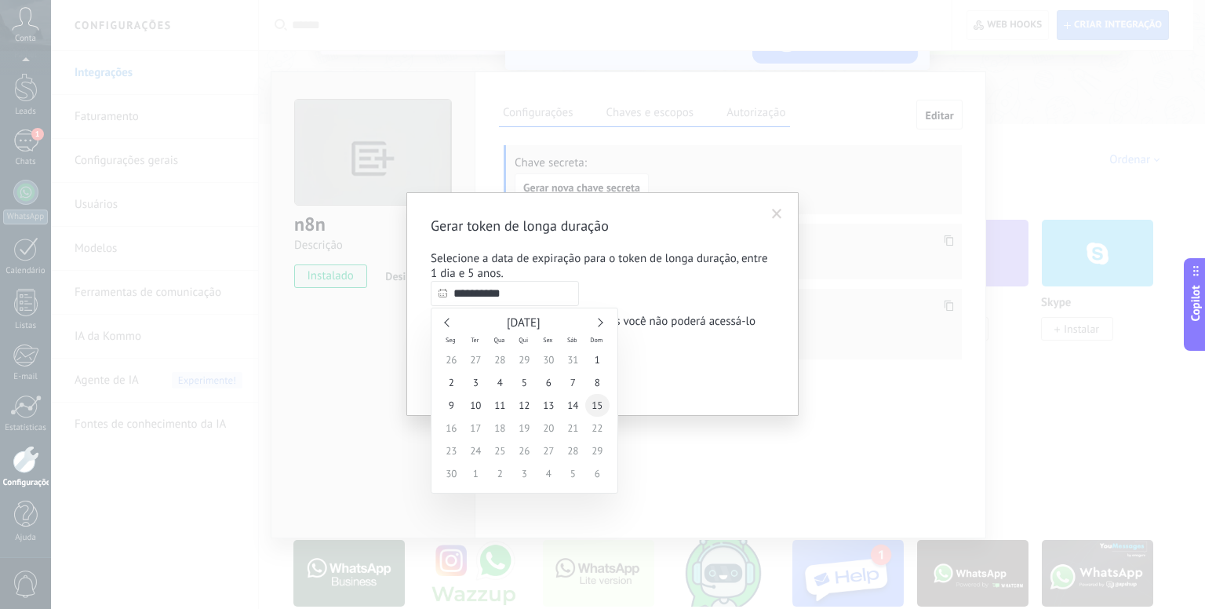
click at [597, 407] on span "15" at bounding box center [597, 405] width 24 height 23
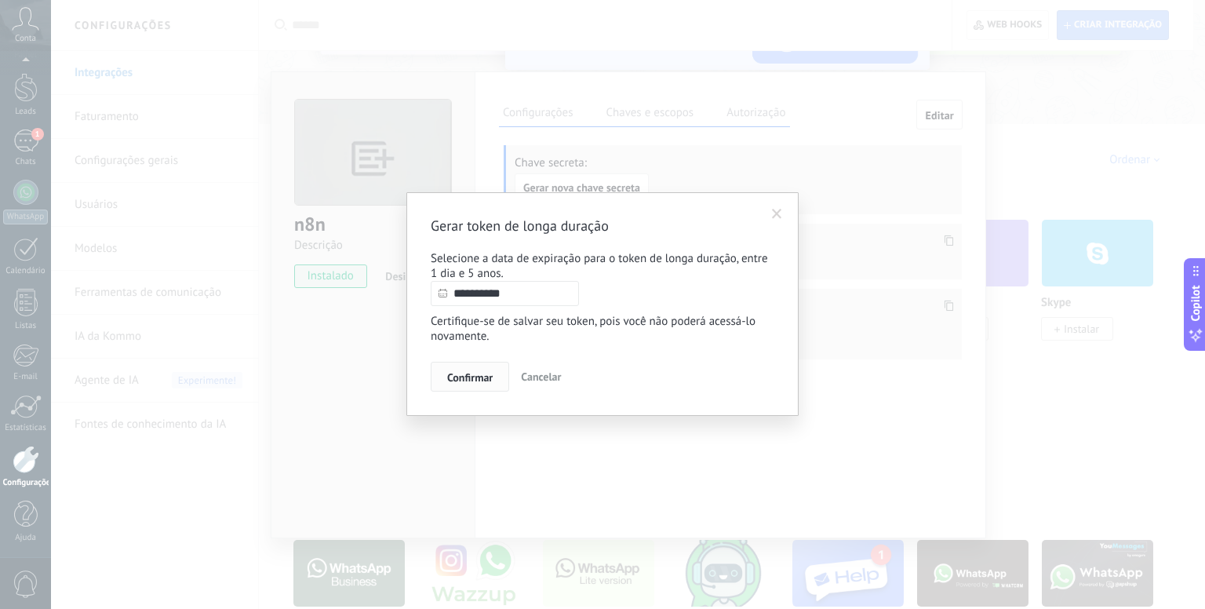
click at [480, 383] on span "Confirmar" at bounding box center [470, 377] width 46 height 11
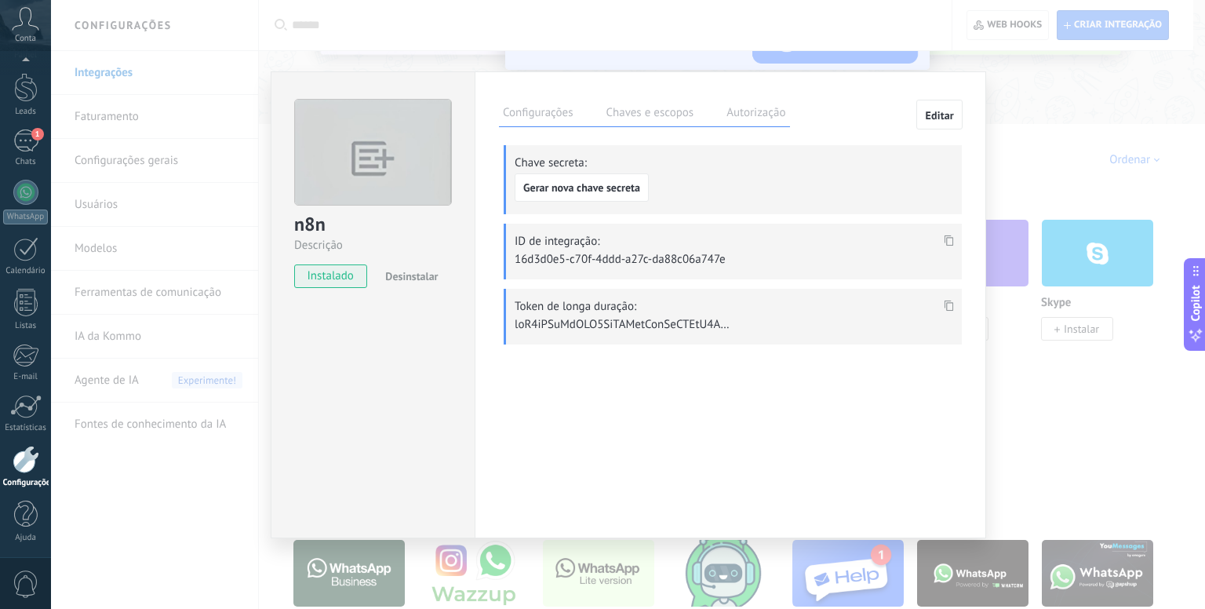
click at [946, 307] on icon at bounding box center [949, 306] width 9 height 11
click at [465, 26] on div "n8n Descrição instalado Desinstalar Configurações Chaves e escopos Autorização …" at bounding box center [628, 304] width 1154 height 609
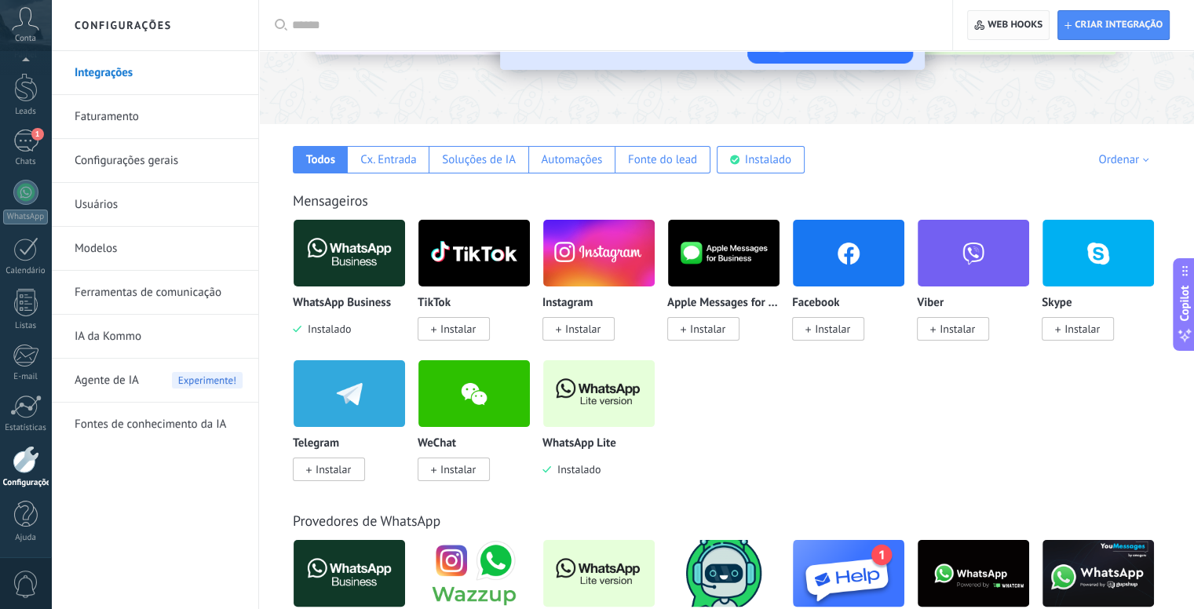
click at [989, 27] on span "Web hooks 0" at bounding box center [1014, 25] width 55 height 13
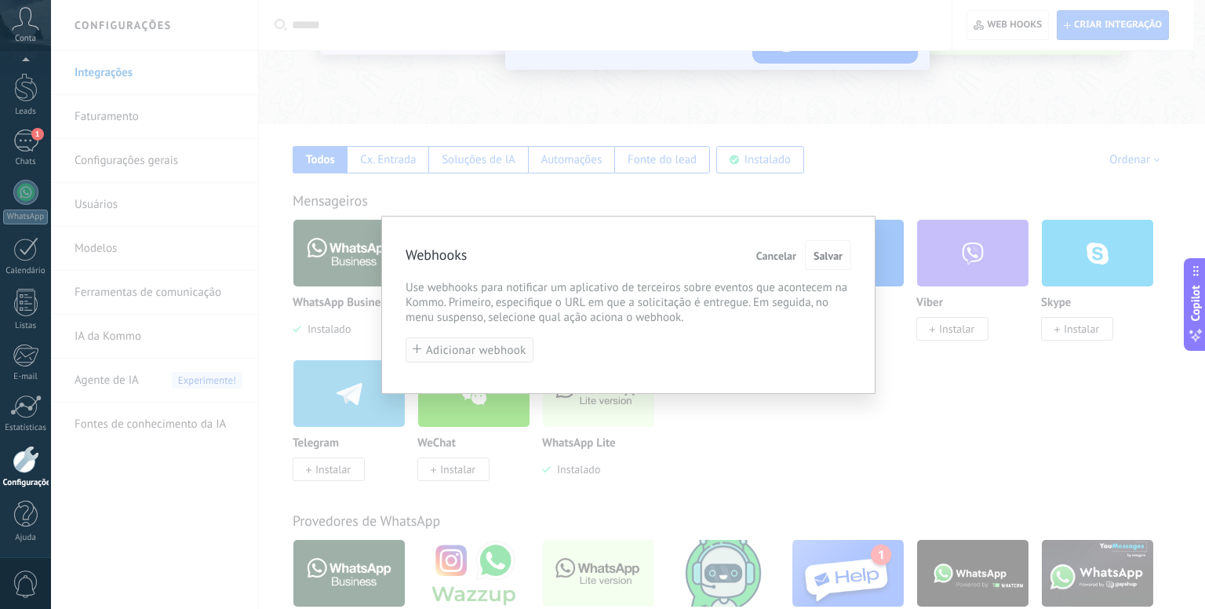
click at [450, 353] on span "Adicionar webhook" at bounding box center [476, 351] width 100 height 12
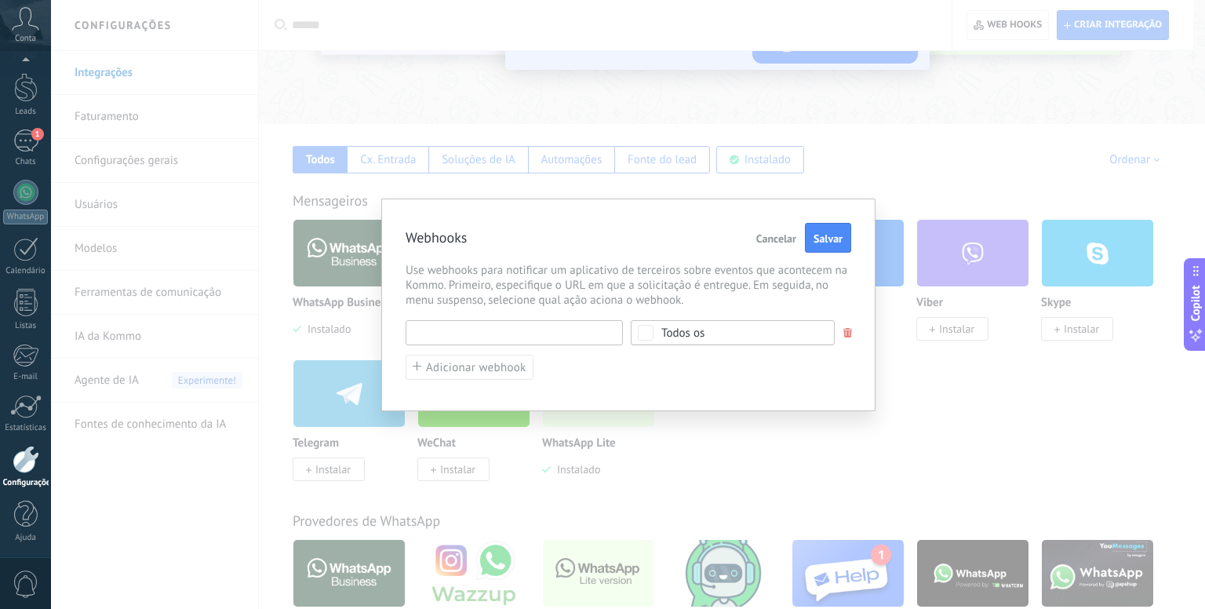
click at [501, 337] on input "text" at bounding box center [514, 332] width 217 height 25
paste input "**********"
type input "**********"
click at [666, 338] on div "Todos os" at bounding box center [733, 332] width 204 height 25
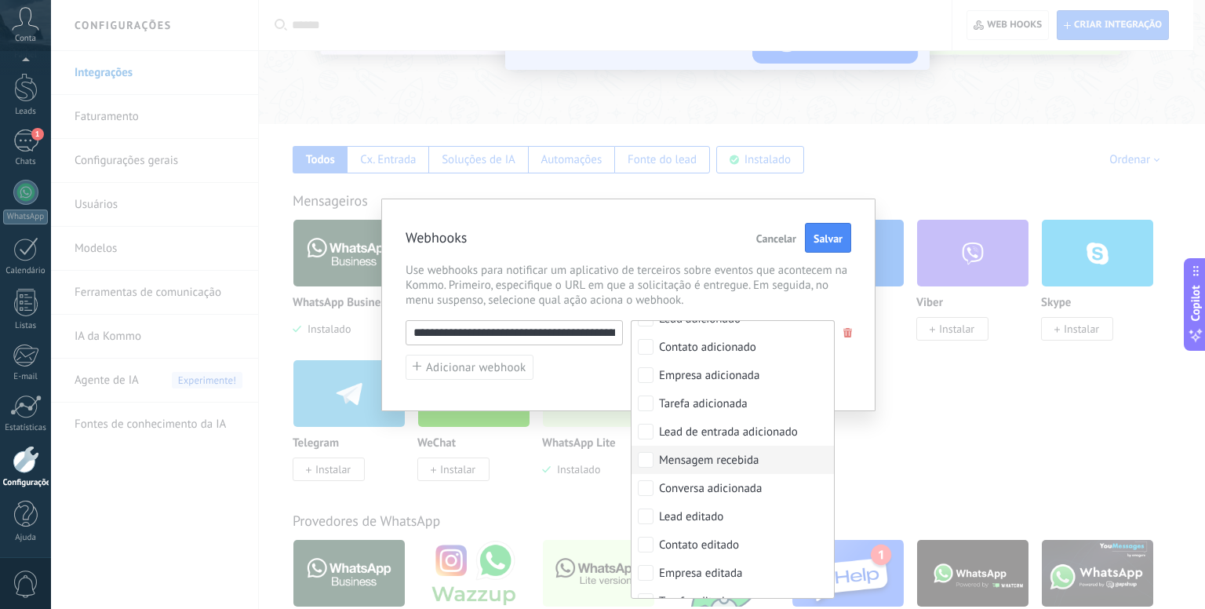
scroll to position [52, 0]
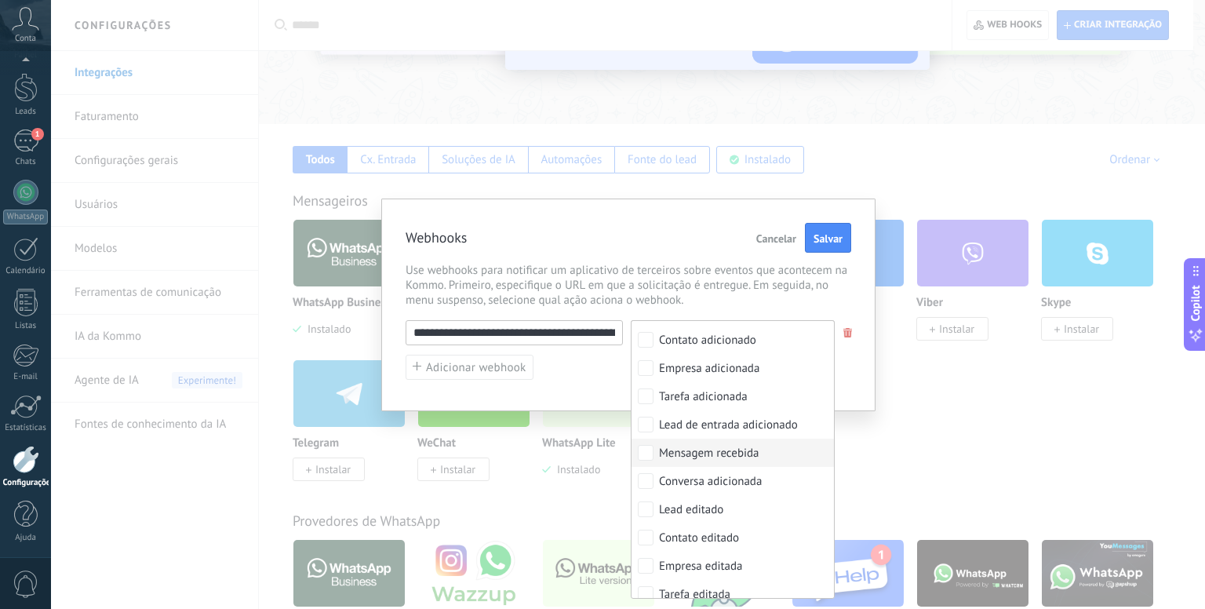
click at [653, 454] on label "Mensagem recebida" at bounding box center [733, 453] width 202 height 28
click at [831, 243] on span "Salvar" at bounding box center [828, 238] width 29 height 11
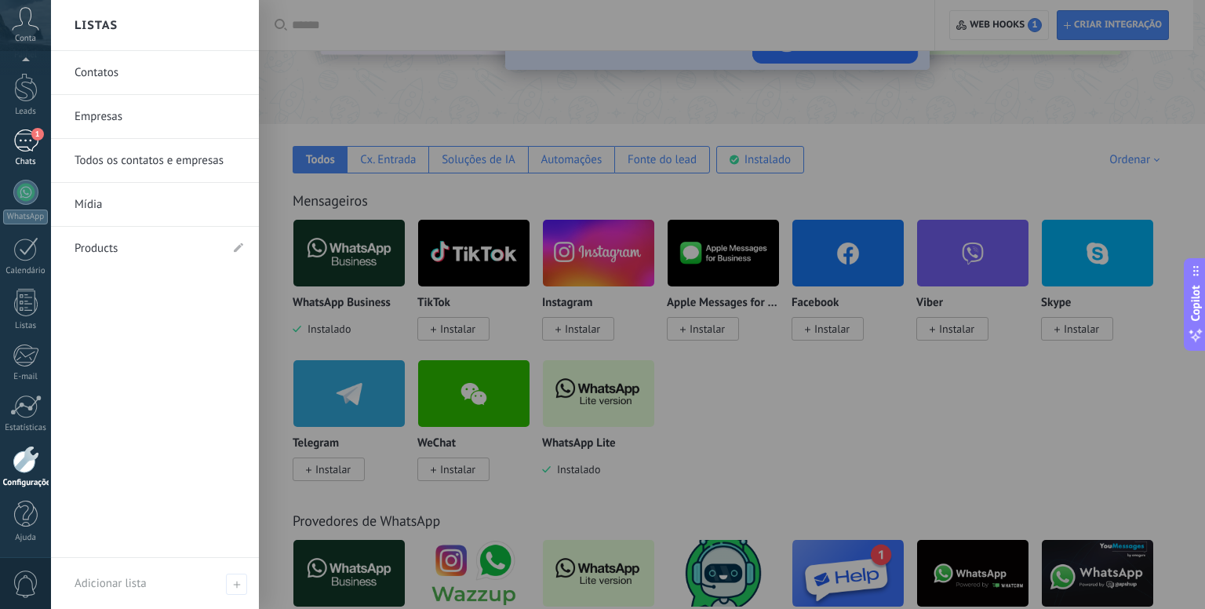
click at [28, 145] on div "1" at bounding box center [25, 140] width 25 height 23
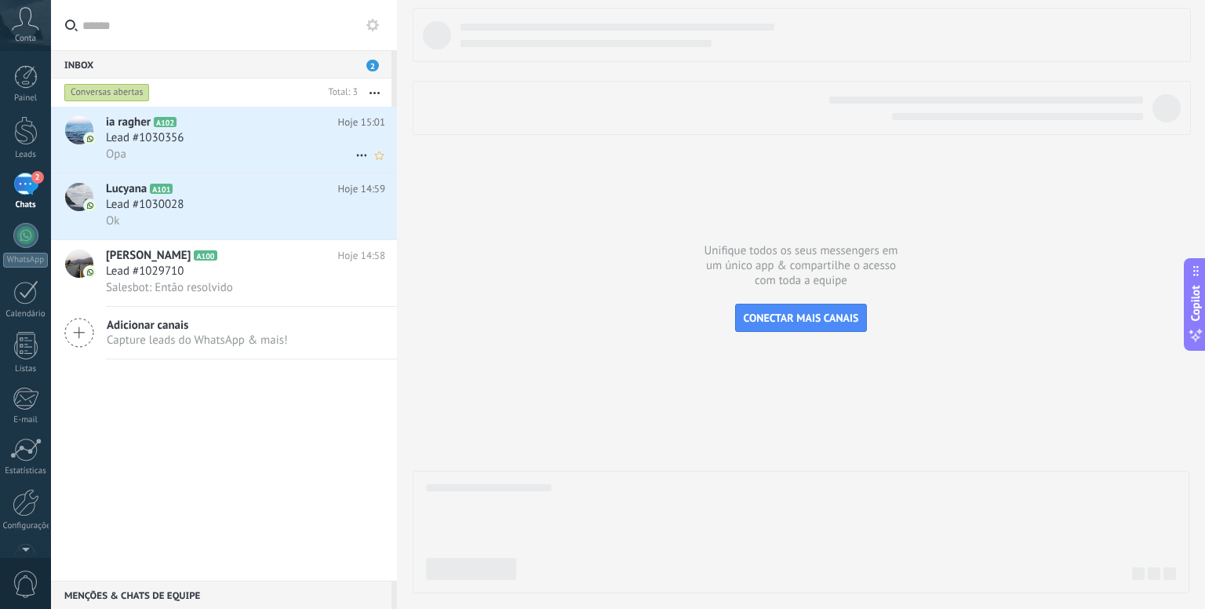
click at [236, 137] on div "Lead #1030356" at bounding box center [245, 138] width 279 height 16
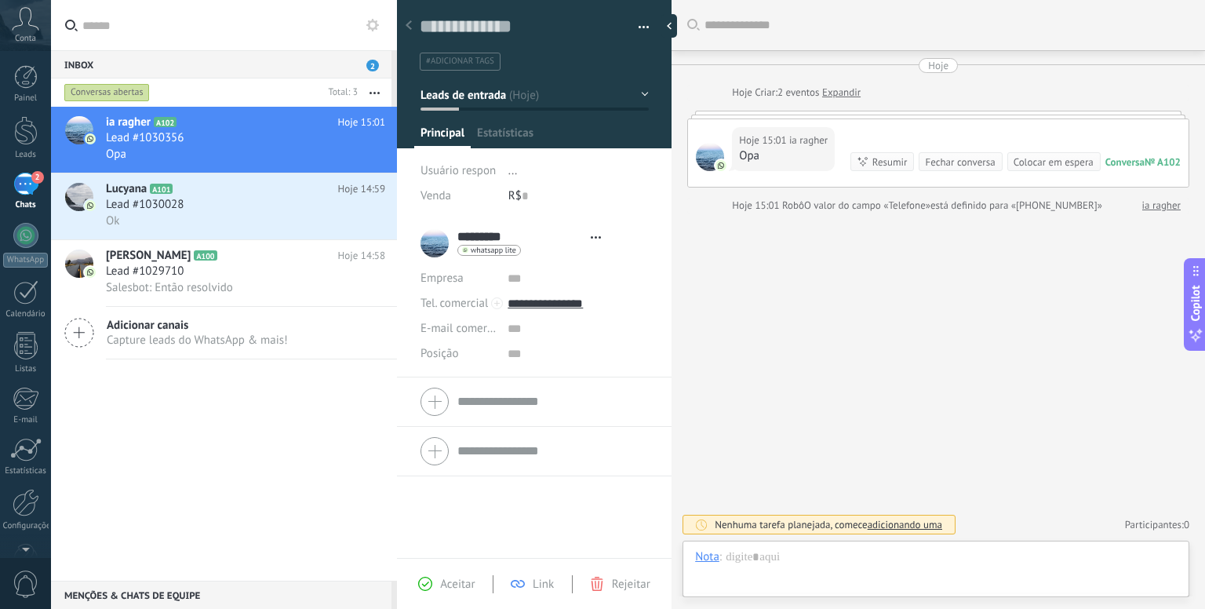
type textarea "**********"
